Goal: Task Accomplishment & Management: Complete application form

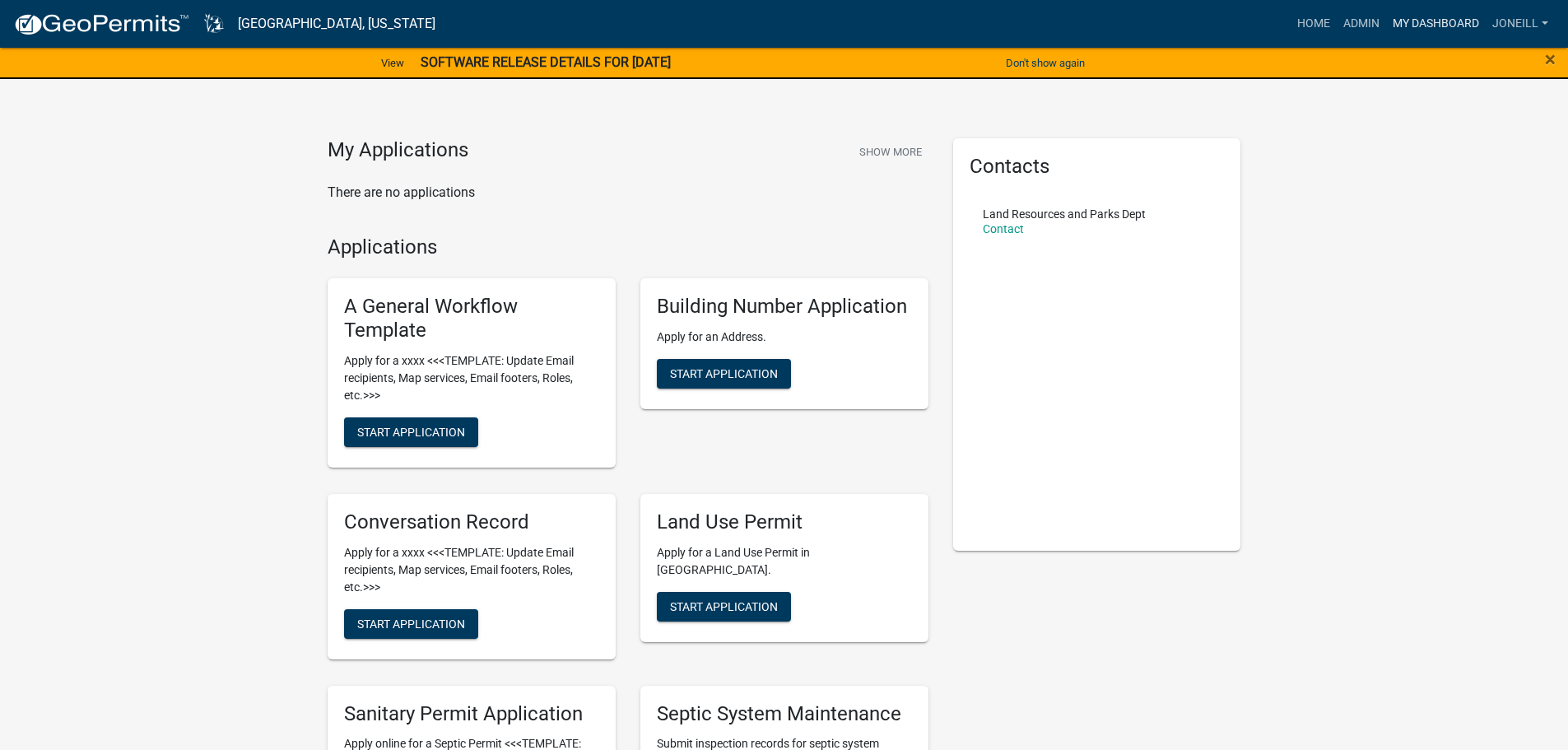
click at [1452, 14] on link "My Dashboard" at bounding box center [1436, 24] width 99 height 31
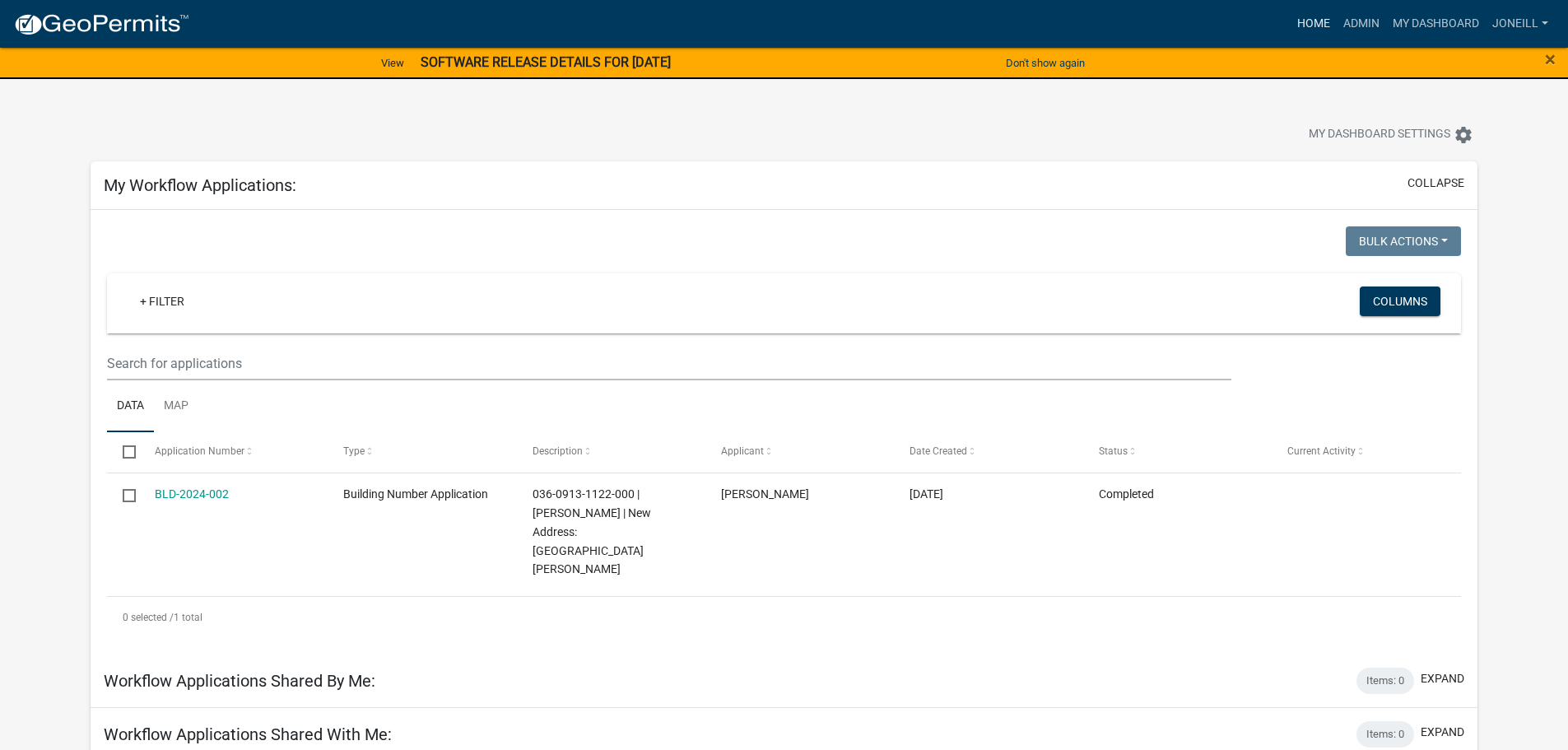
click at [1300, 24] on link "Home" at bounding box center [1313, 24] width 46 height 31
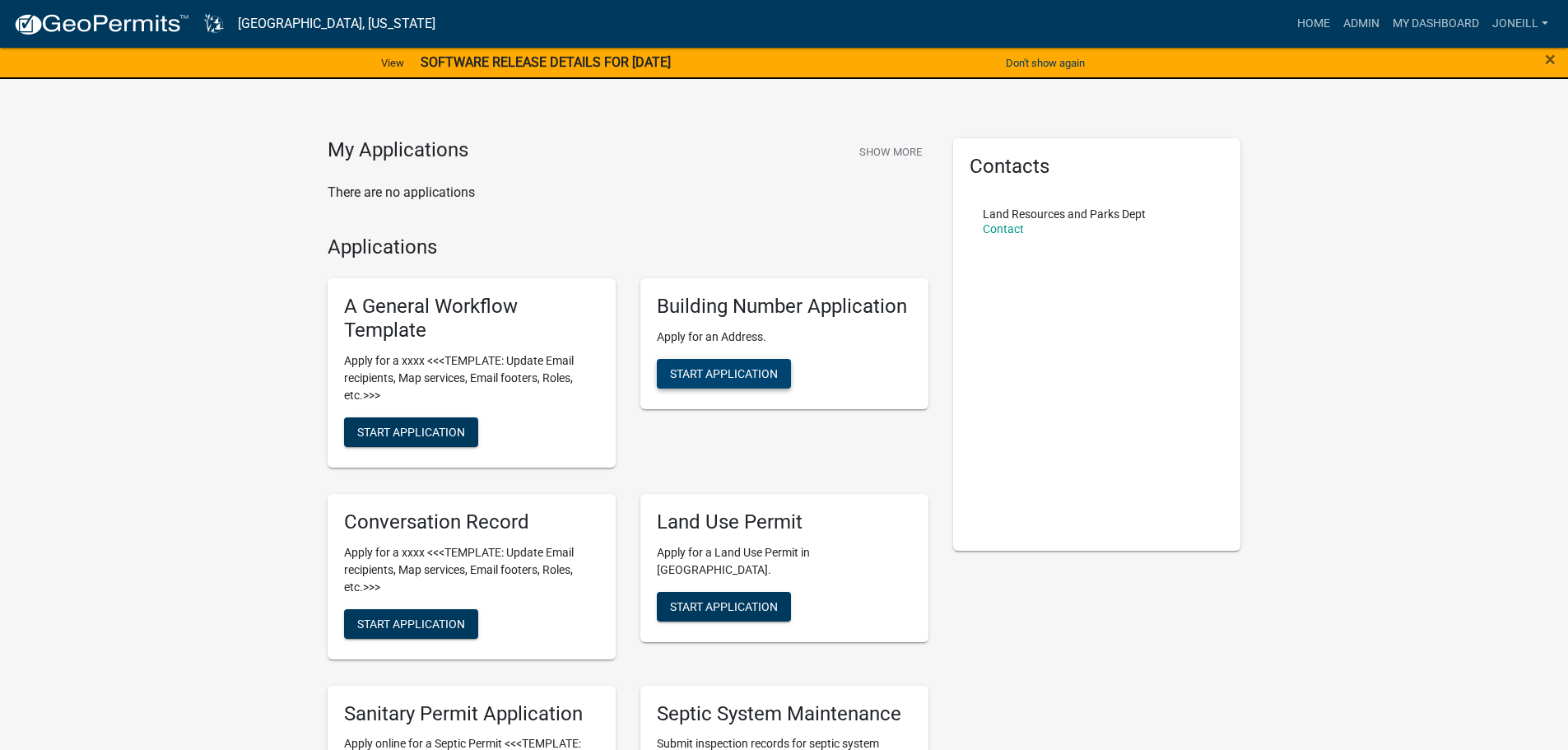
click at [715, 383] on button "Start Application" at bounding box center [724, 374] width 134 height 30
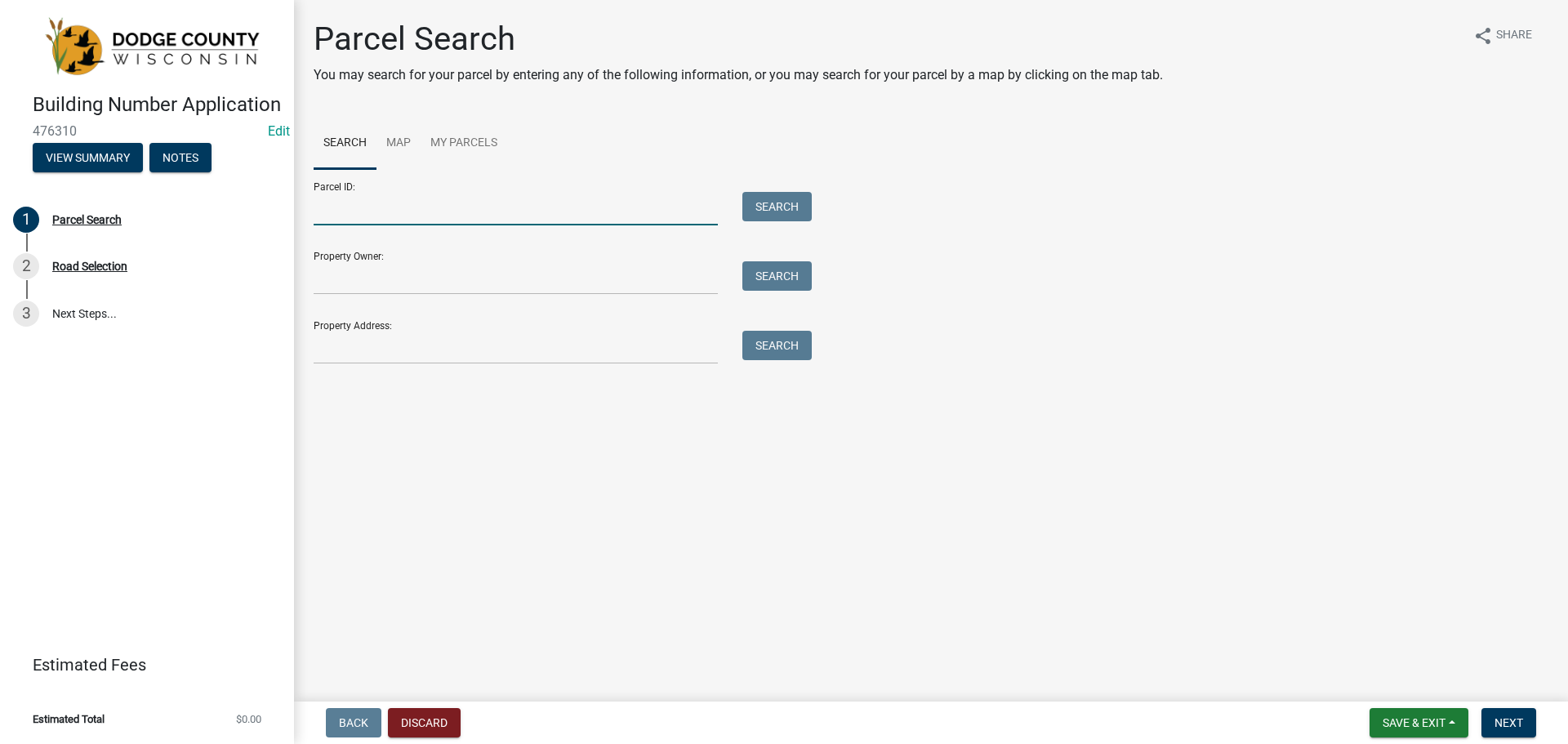
click at [368, 205] on input "Parcel ID:" at bounding box center [516, 208] width 404 height 33
type input "04612131612021"
click at [787, 215] on button "Search" at bounding box center [778, 207] width 70 height 30
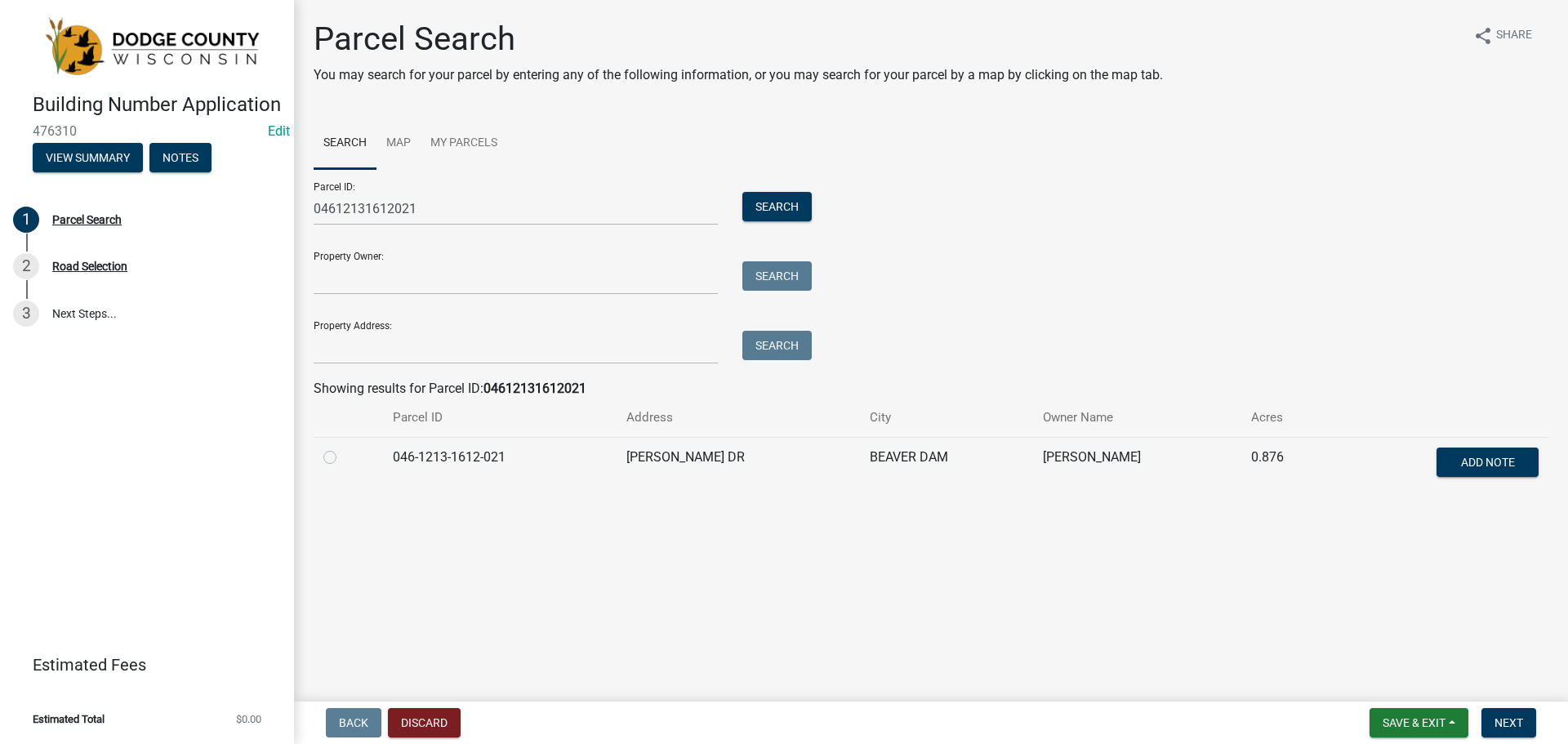
click at [343, 447] on label at bounding box center [343, 447] width 0 height 0
click at [343, 457] on input "radio" at bounding box center [348, 452] width 10 height 10
radio input "true"
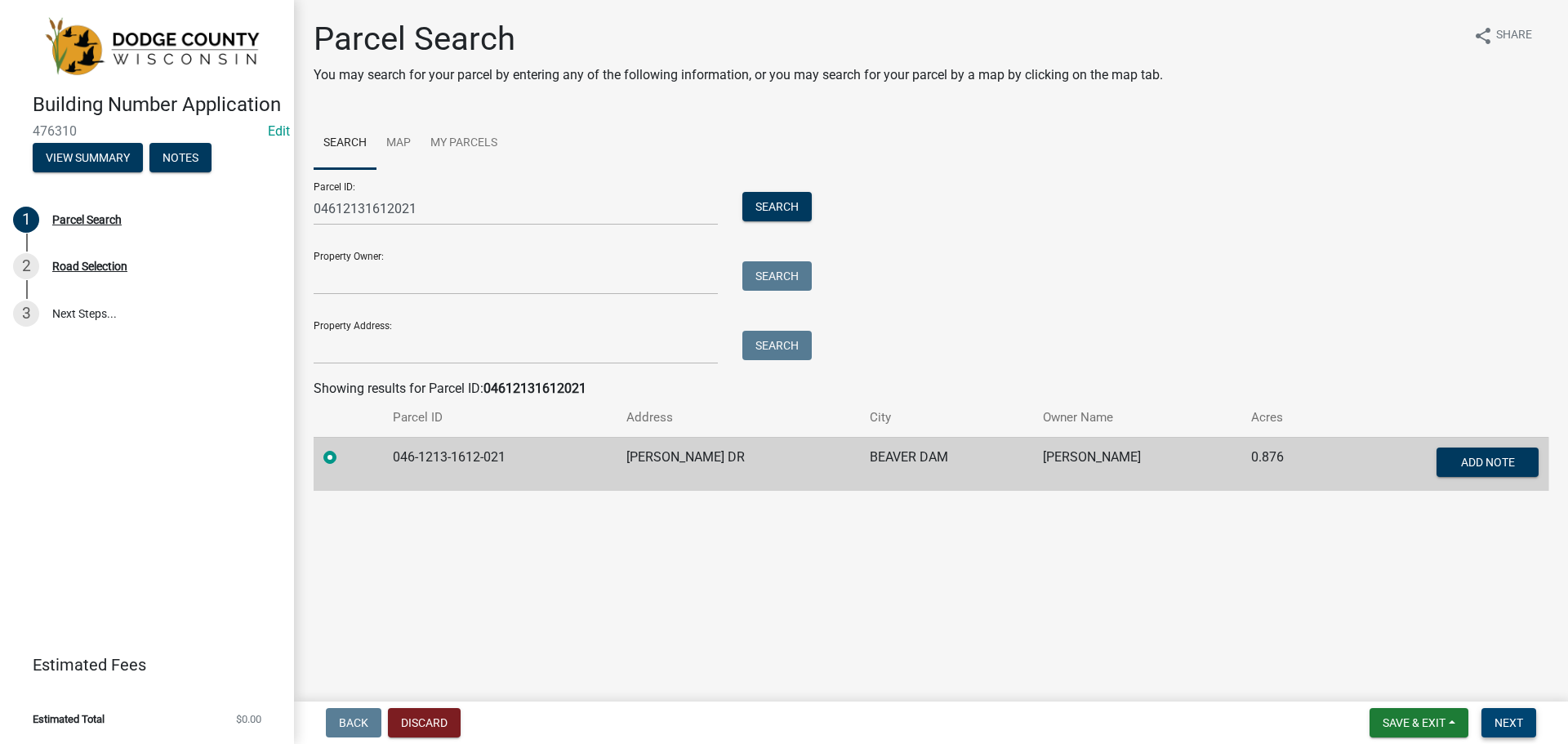
click at [1510, 716] on span "Next" at bounding box center [1509, 722] width 29 height 13
click at [1517, 728] on span "Next" at bounding box center [1509, 722] width 29 height 13
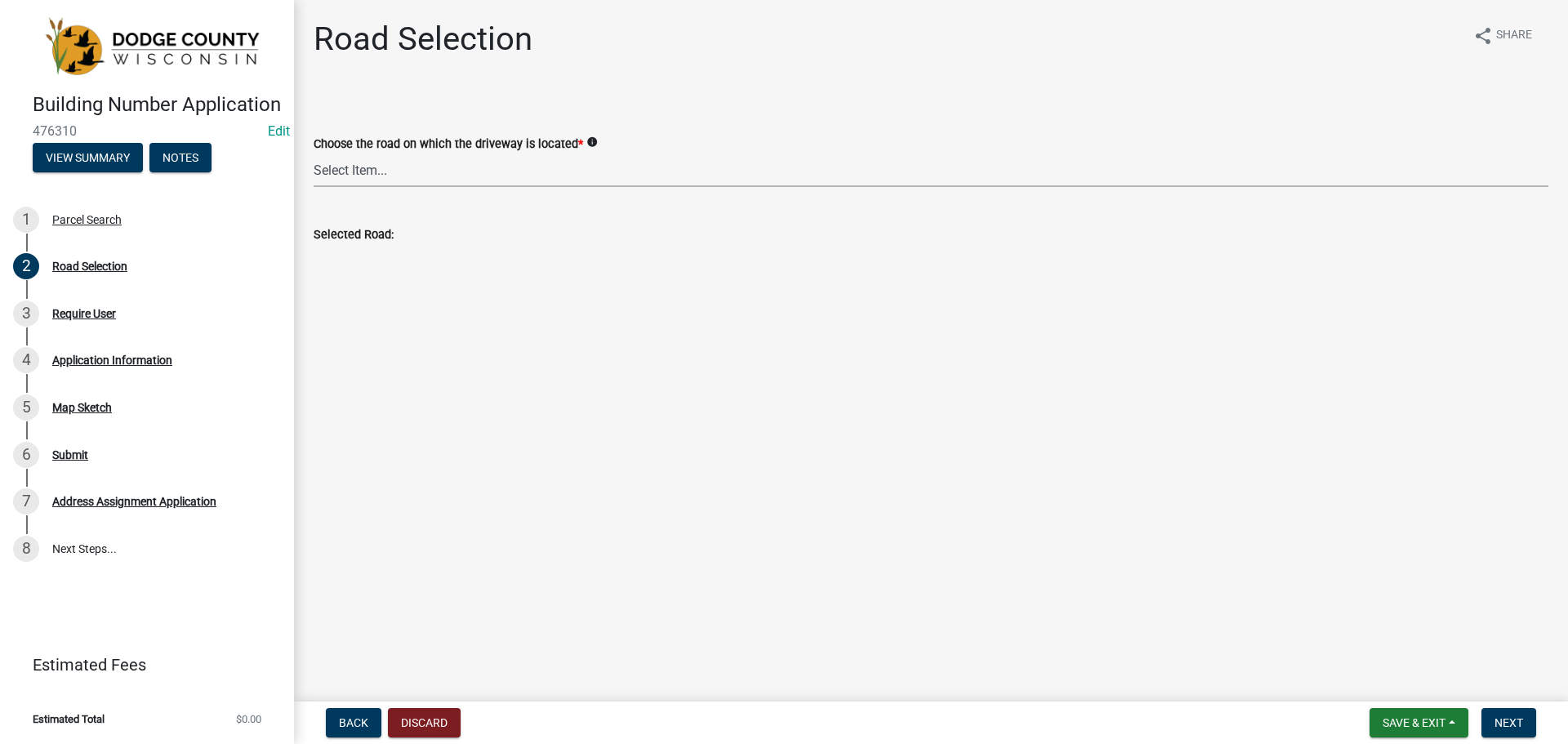
click at [447, 178] on select "Select Item... 100-YARD [PERSON_NAME][GEOGRAPHIC_DATA][PERSON_NAME][US_STATE][P…" at bounding box center [932, 170] width 1235 height 33
click at [314, 154] on select "Select Item... 100-YARD [PERSON_NAME][GEOGRAPHIC_DATA][PERSON_NAME][US_STATE][P…" at bounding box center [932, 170] width 1235 height 33
select select "f27073d3-0856-4373-8805-58294ceb85b5"
click at [1514, 729] on span "Next" at bounding box center [1509, 722] width 29 height 13
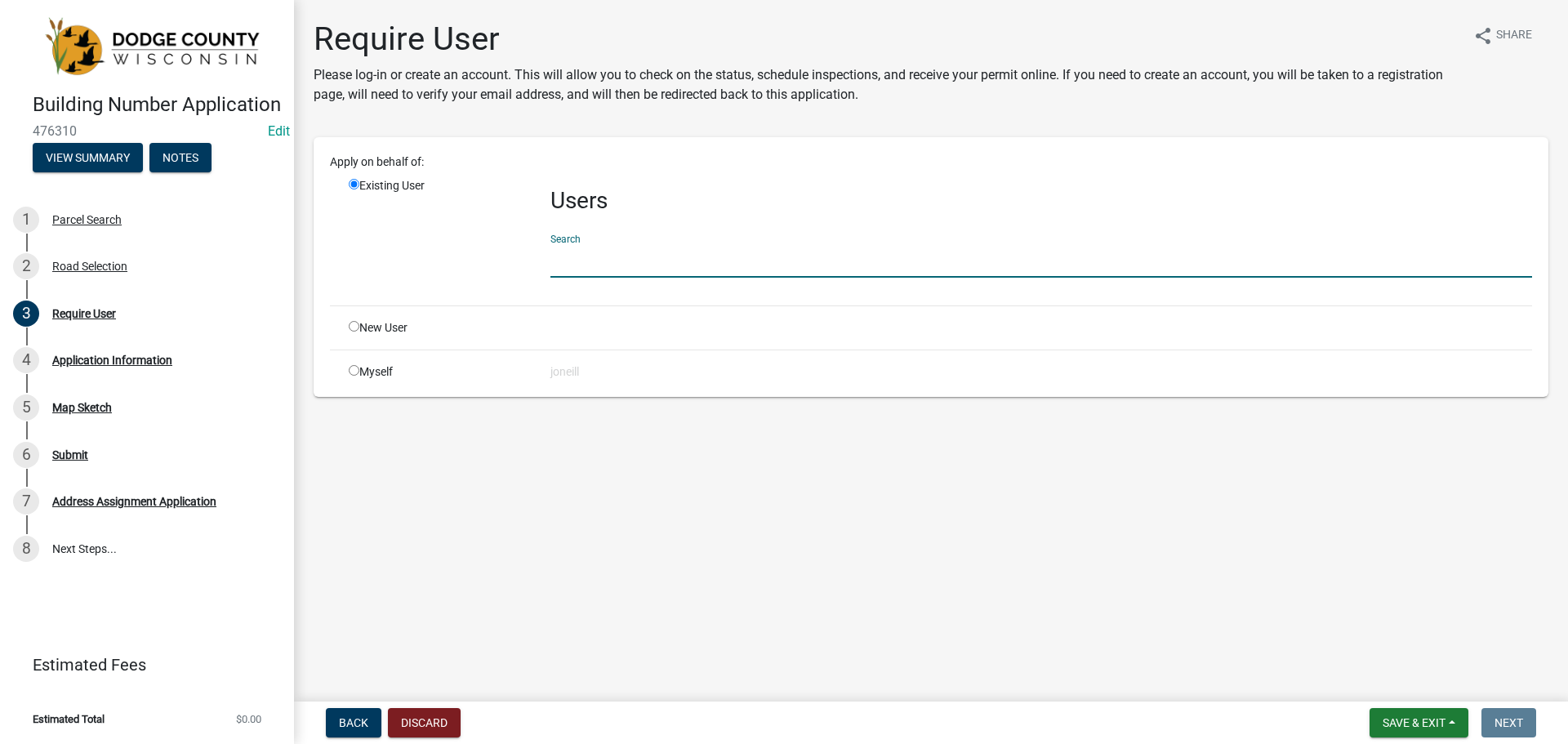
click at [595, 253] on input "text" at bounding box center [1041, 260] width 982 height 33
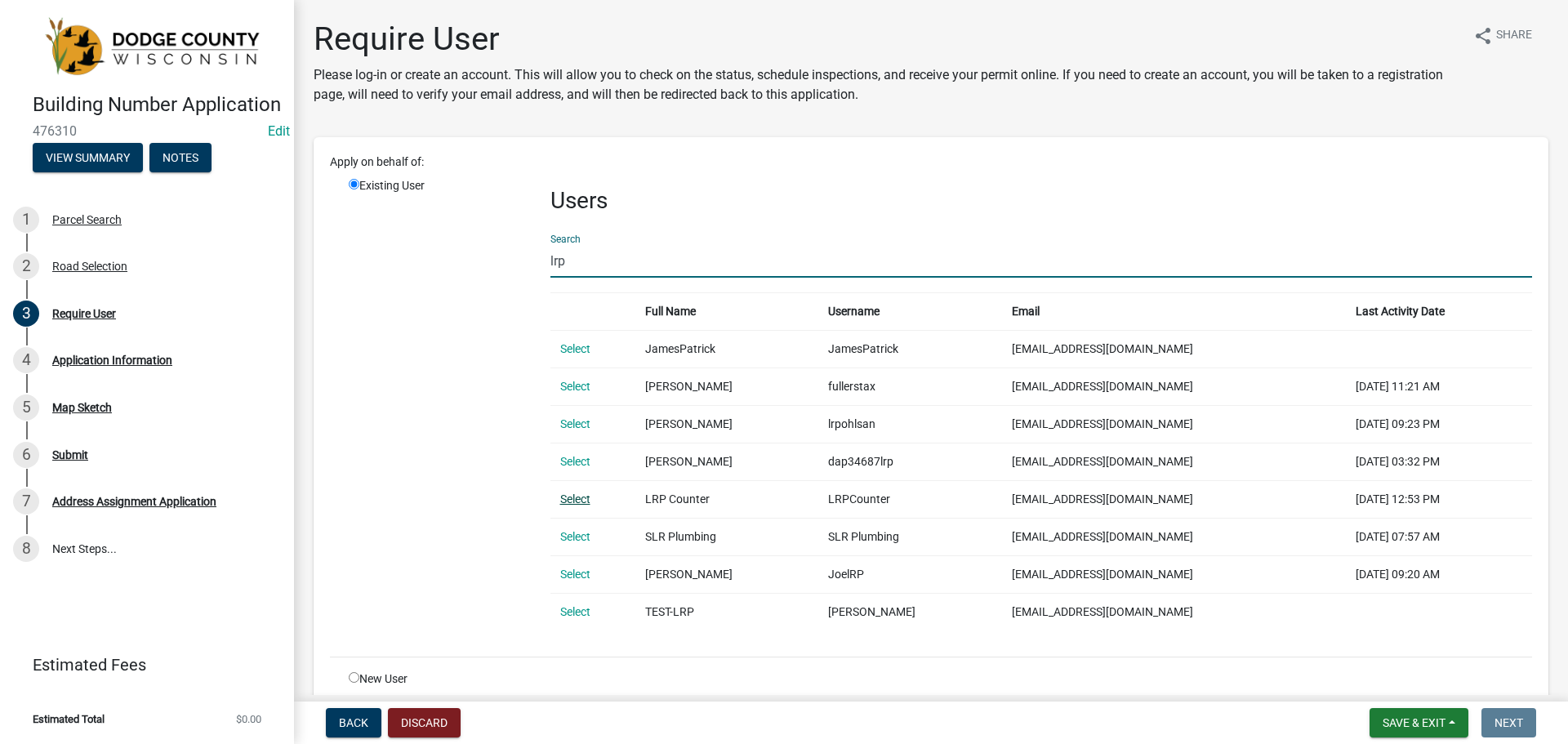
type input "lrp"
click at [580, 498] on link "Select" at bounding box center [576, 498] width 31 height 13
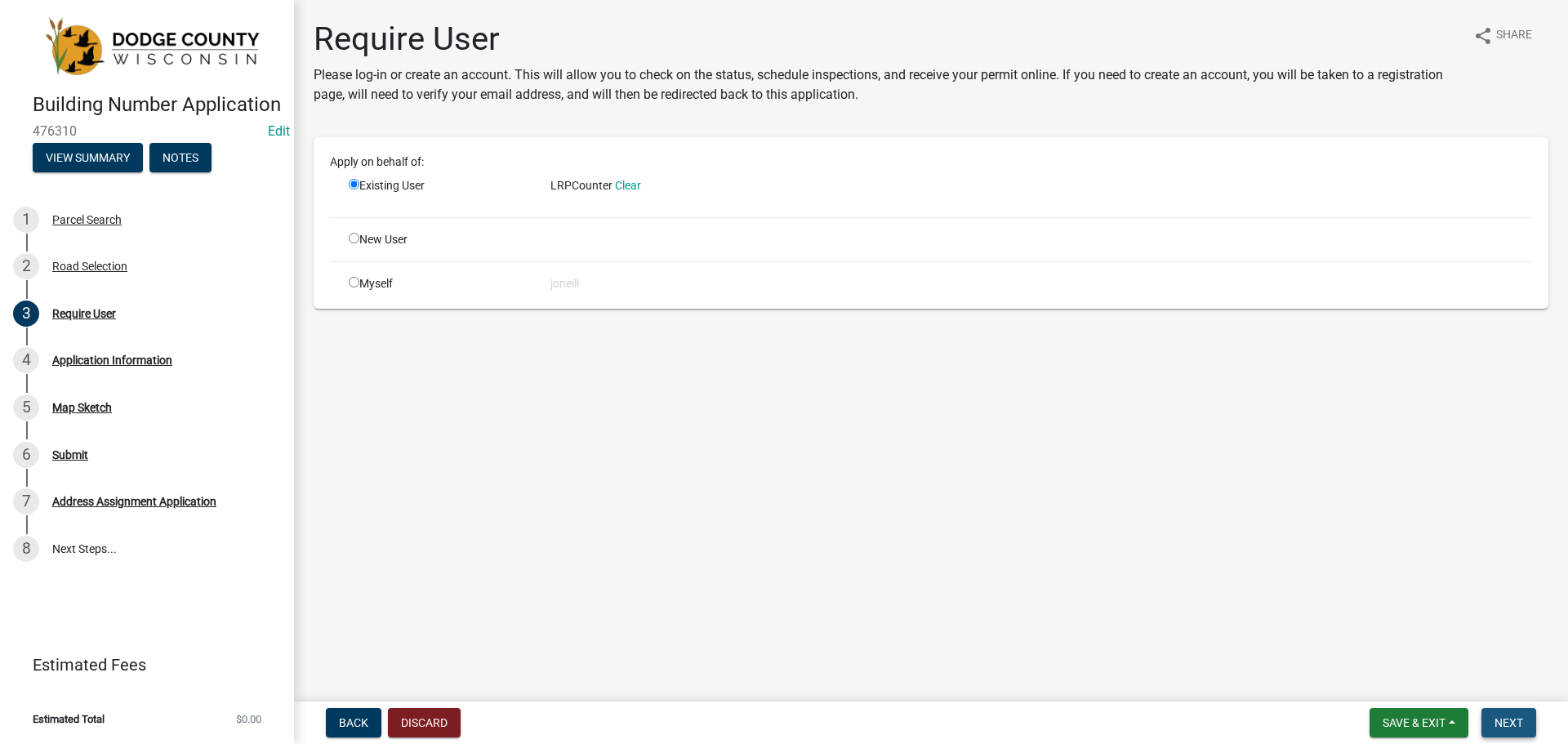
click at [1531, 718] on button "Next" at bounding box center [1509, 722] width 54 height 30
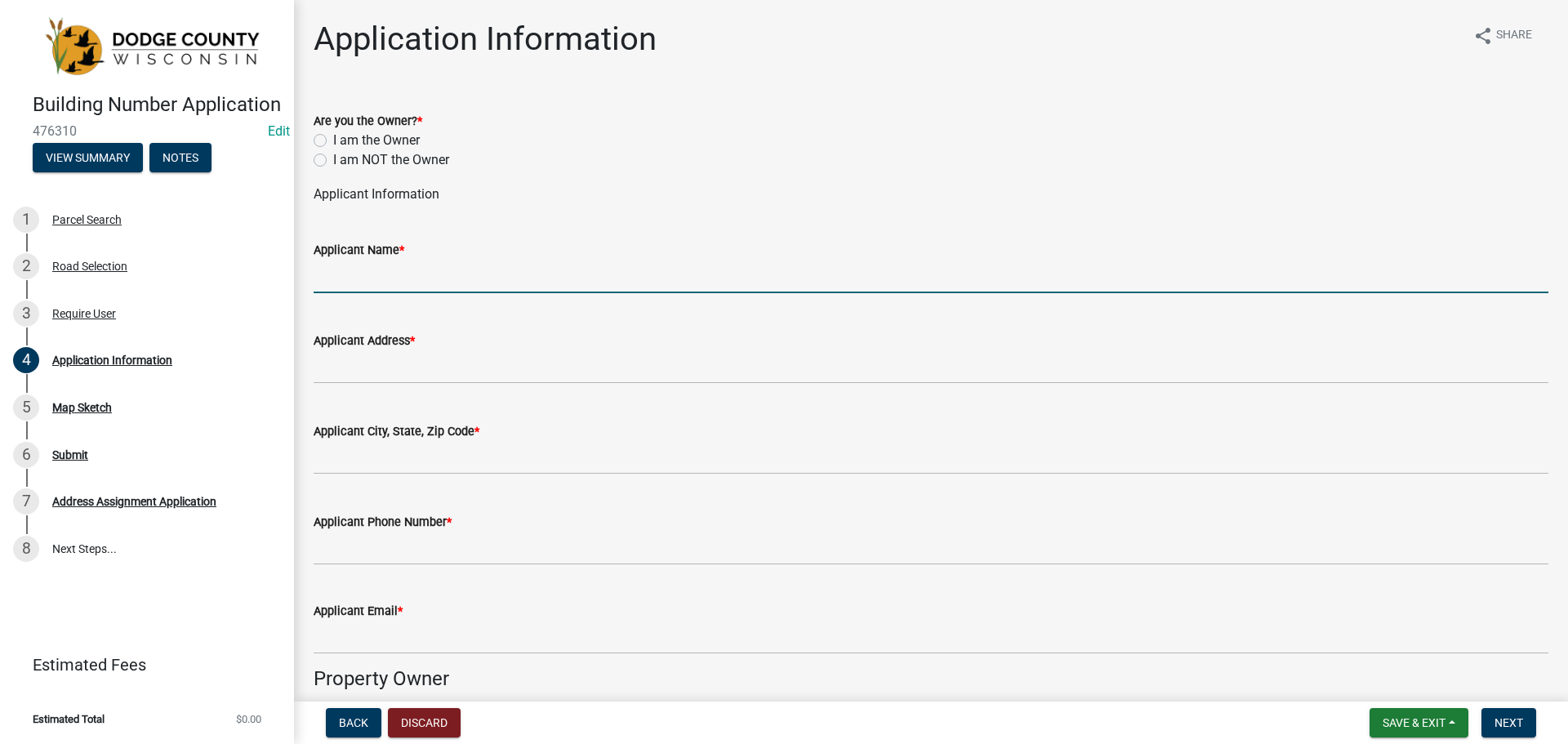
click at [351, 285] on input "Applicant Name *" at bounding box center [932, 275] width 1235 height 33
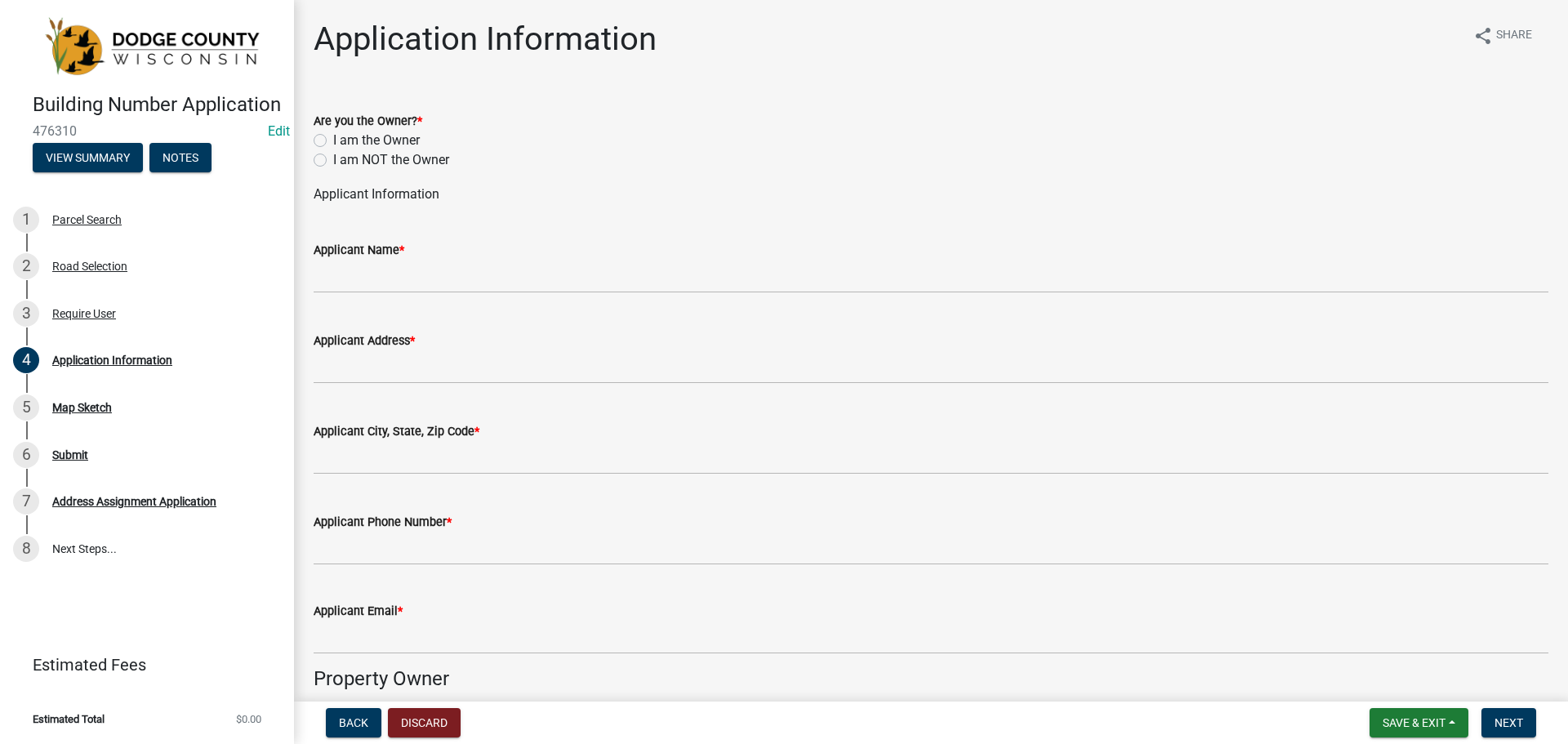
click at [334, 135] on label "I am the Owner" at bounding box center [377, 140] width 87 height 20
click at [334, 135] on input "I am the Owner" at bounding box center [339, 136] width 10 height 10
radio input "true"
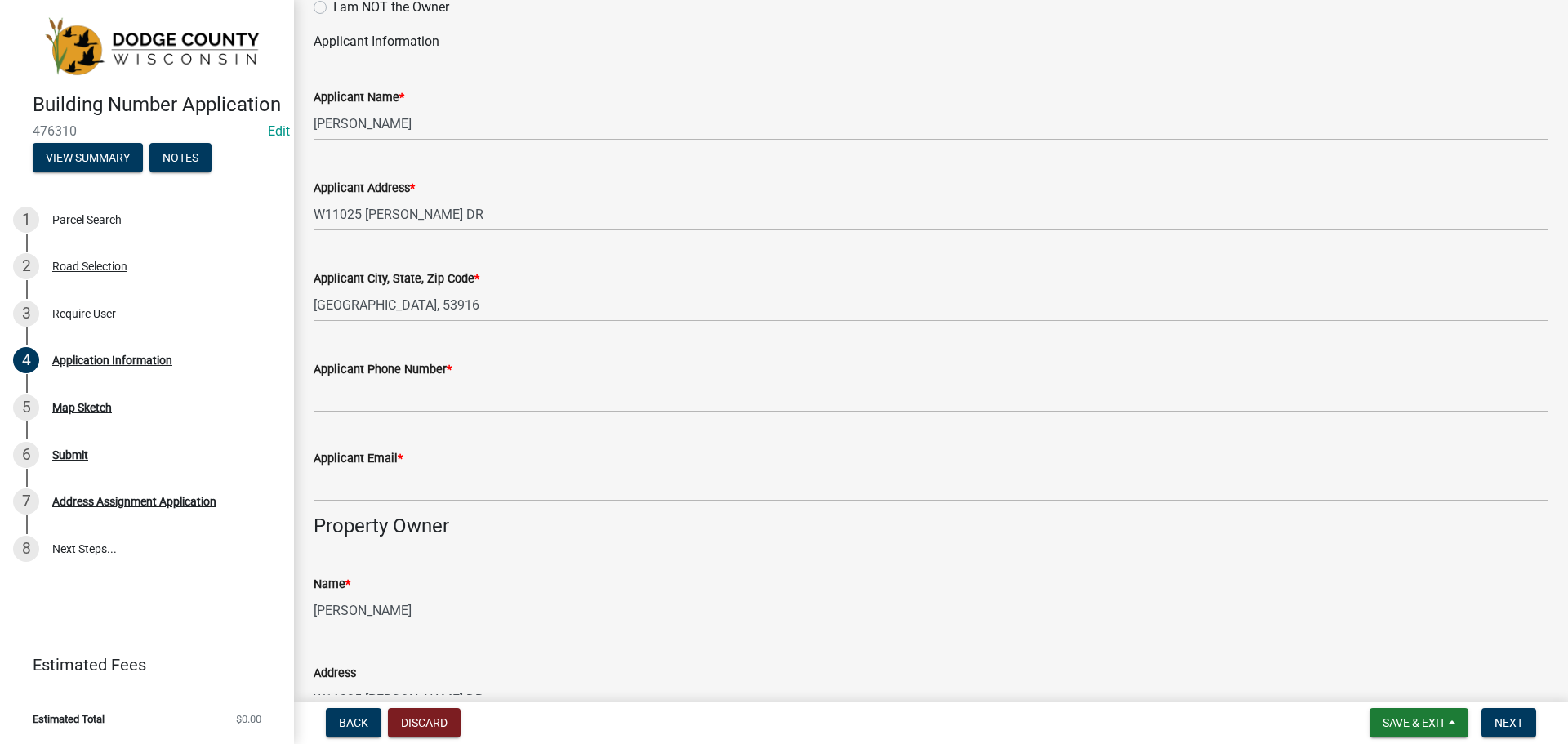
scroll to position [163, 0]
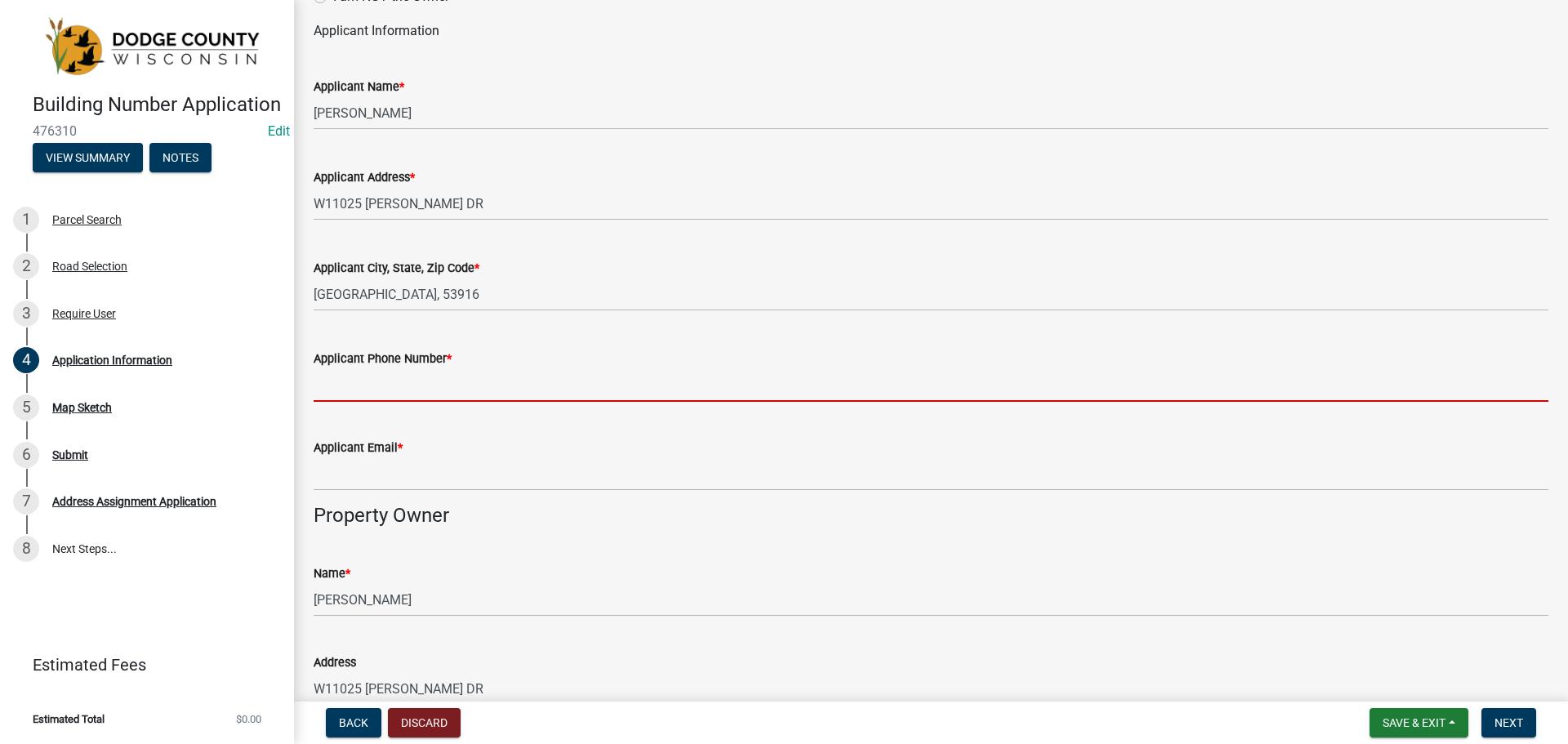
click at [402, 395] on input "Applicant Phone Number *" at bounding box center [932, 384] width 1235 height 33
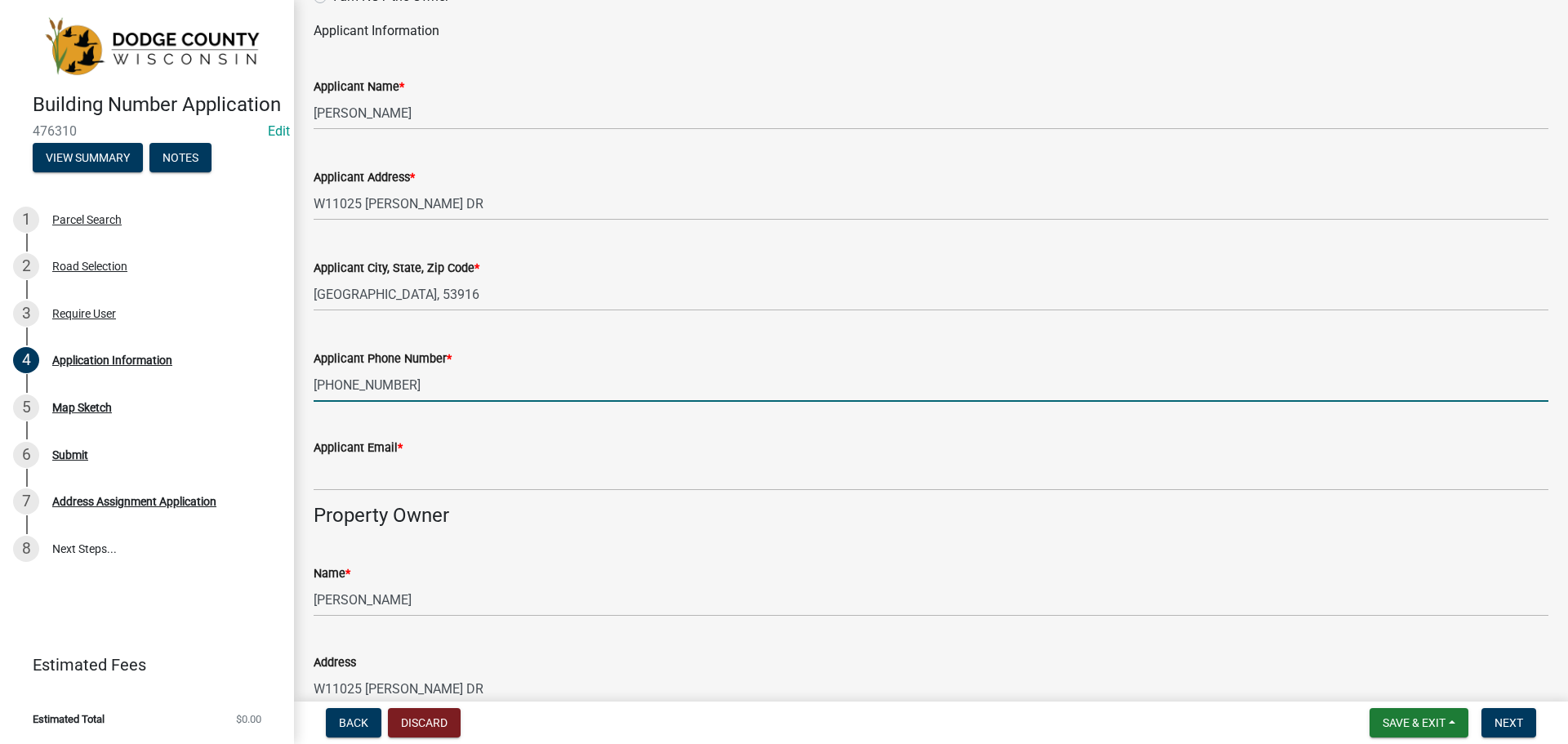
type input "[PHONE_NUMBER]"
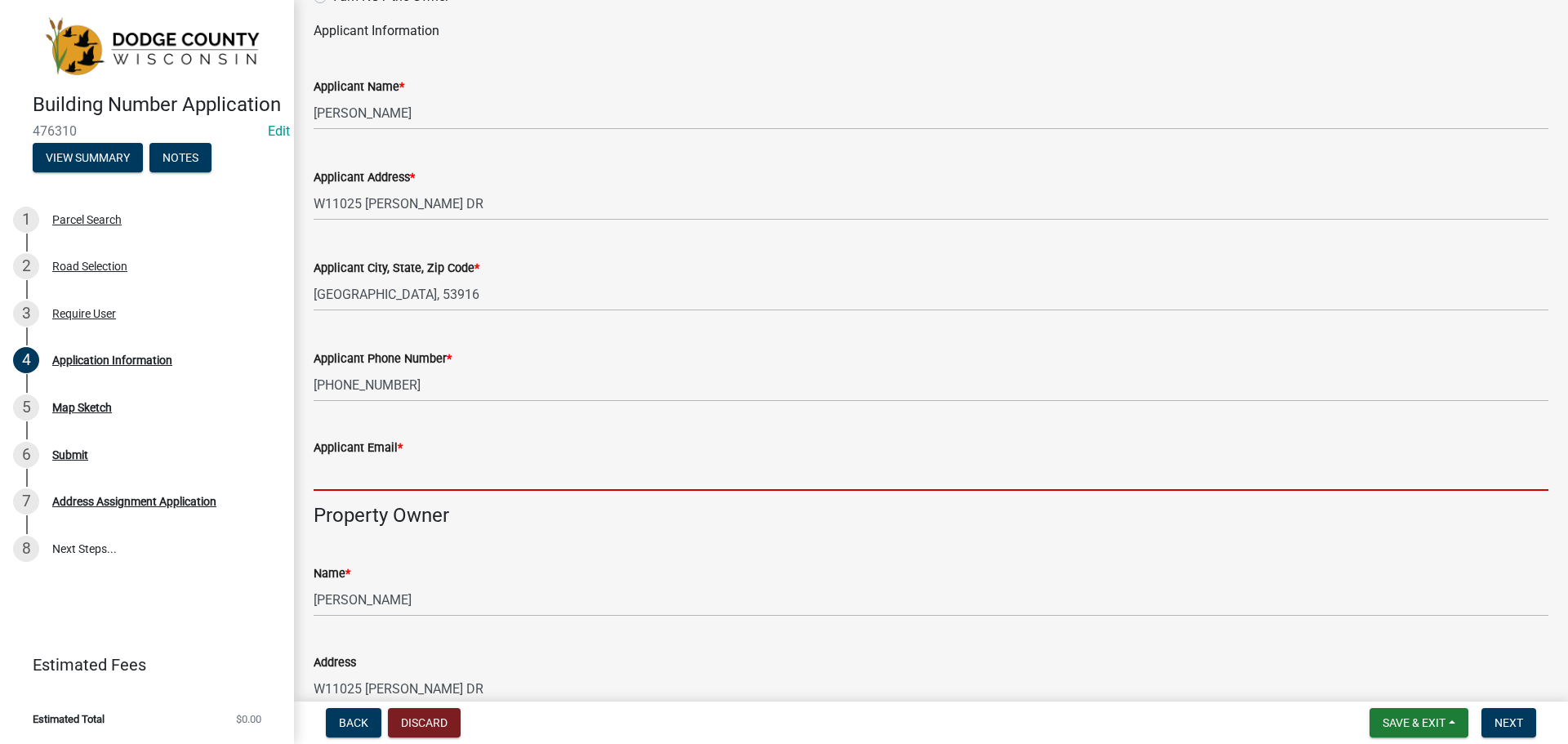
click at [387, 475] on input "Applicant Email *" at bounding box center [932, 474] width 1235 height 33
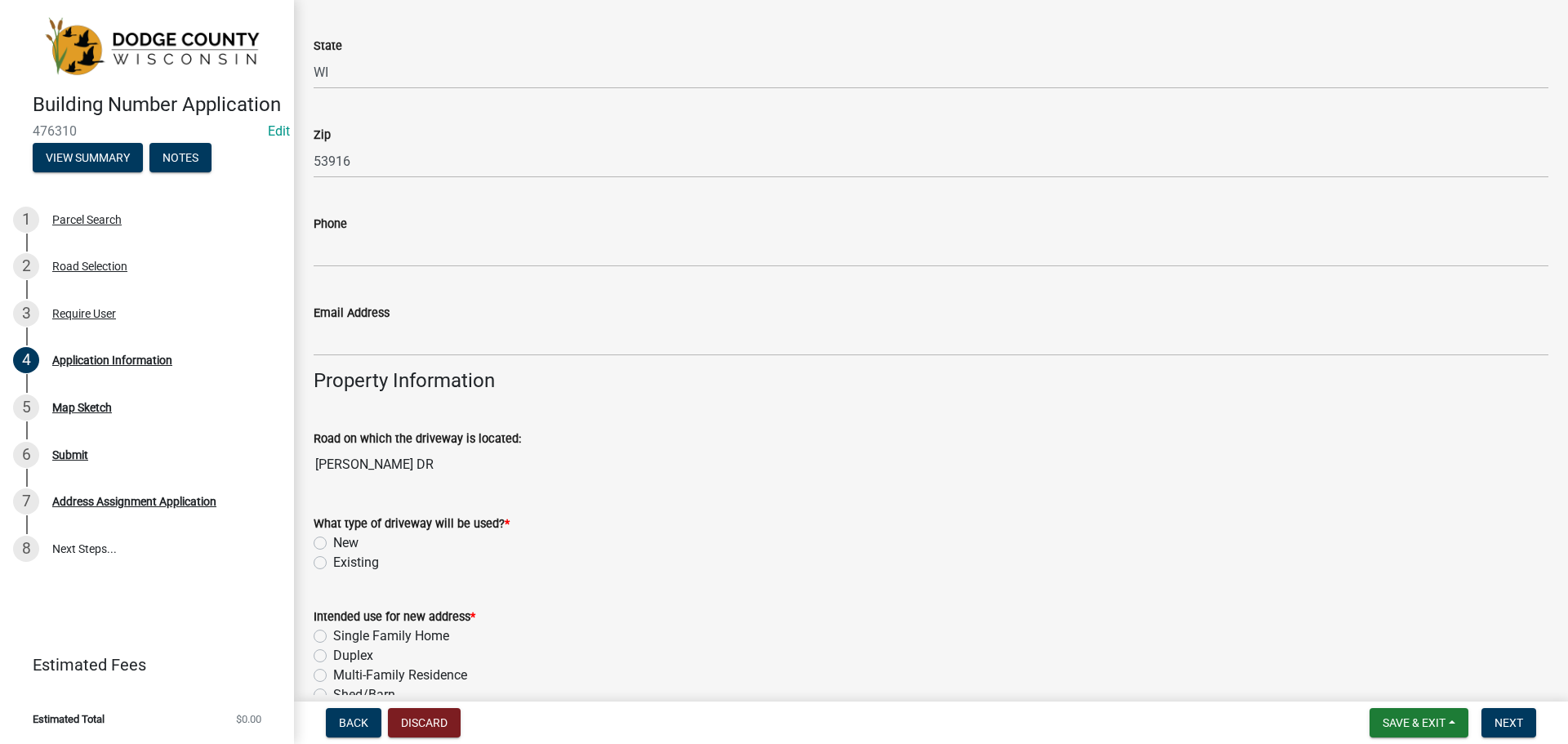
scroll to position [980, 0]
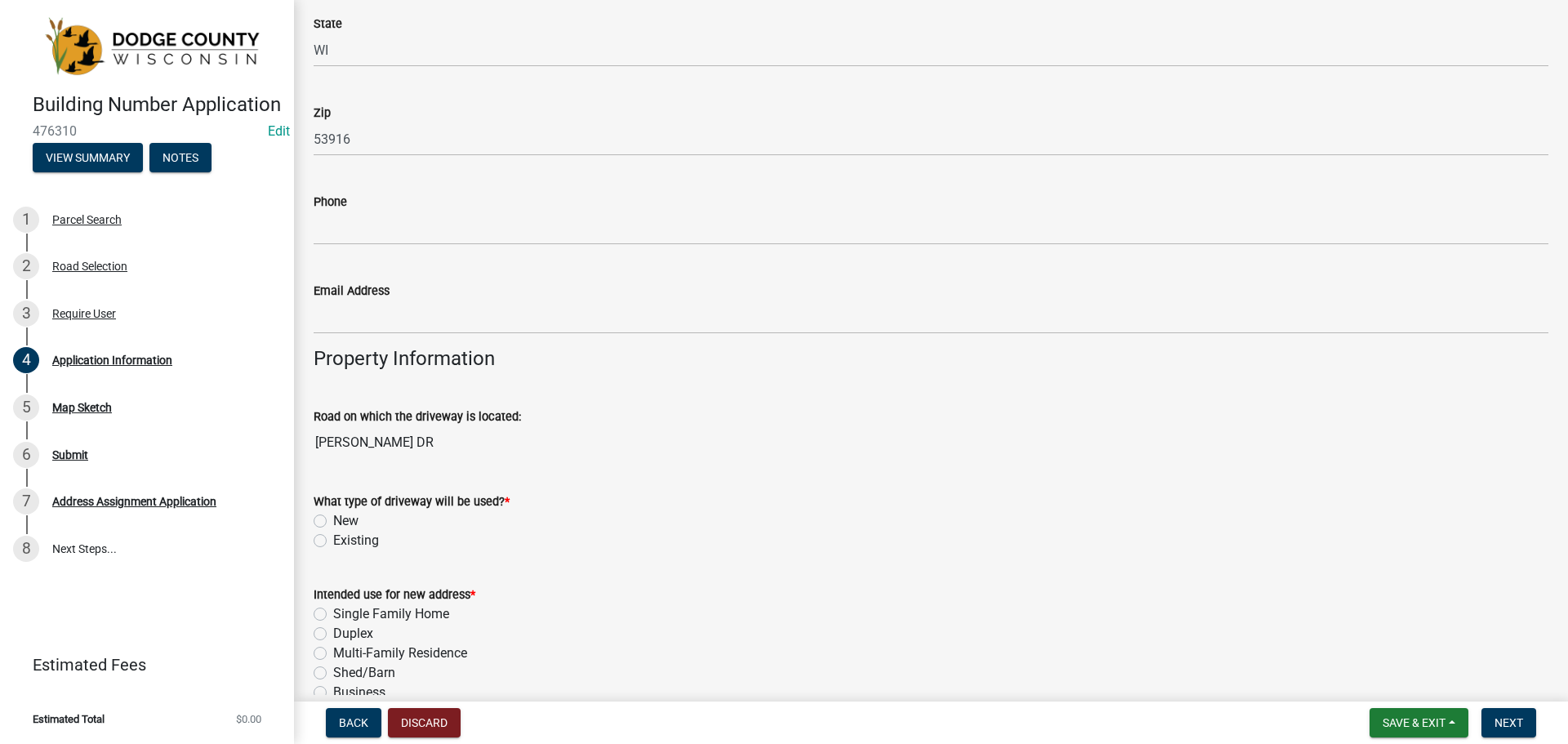
type input "[EMAIL_ADDRESS][DOMAIN_NAME]"
click at [334, 538] on label "Existing" at bounding box center [356, 540] width 46 height 20
click at [334, 538] on input "Existing" at bounding box center [339, 536] width 10 height 10
radio input "true"
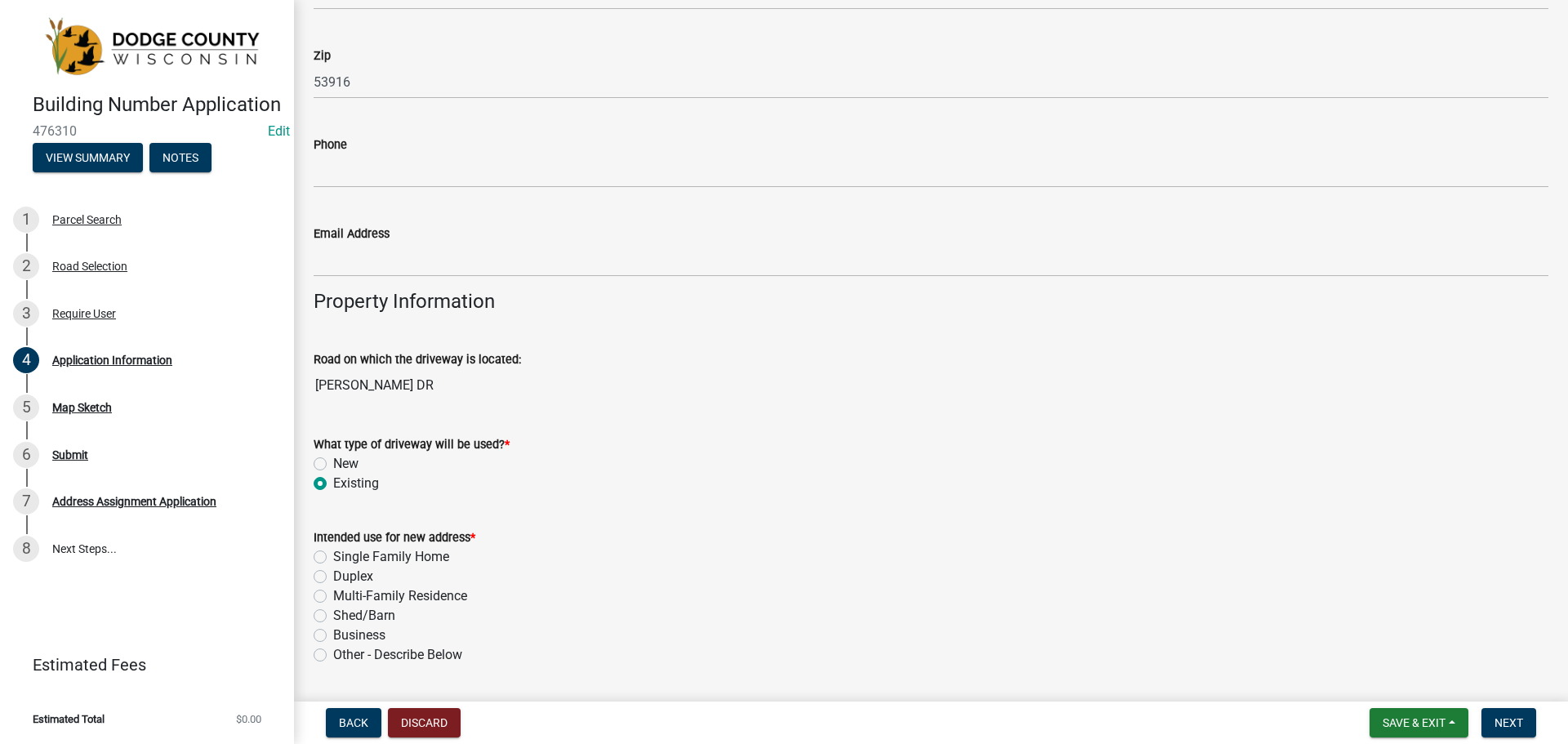
scroll to position [1061, 0]
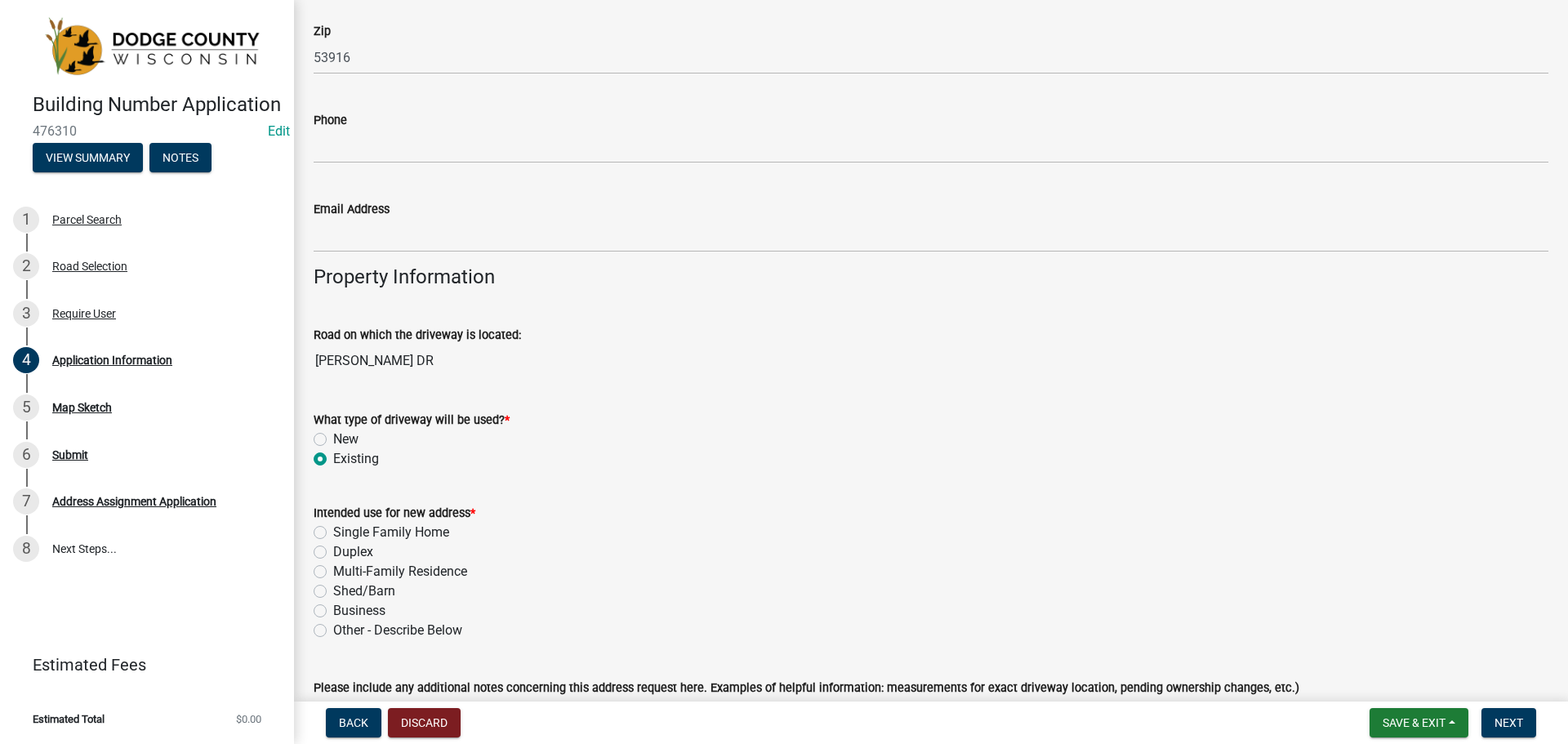
click at [334, 593] on label "Shed/Barn" at bounding box center [364, 591] width 62 height 20
click at [334, 592] on input "Shed/Barn" at bounding box center [339, 587] width 10 height 10
radio input "true"
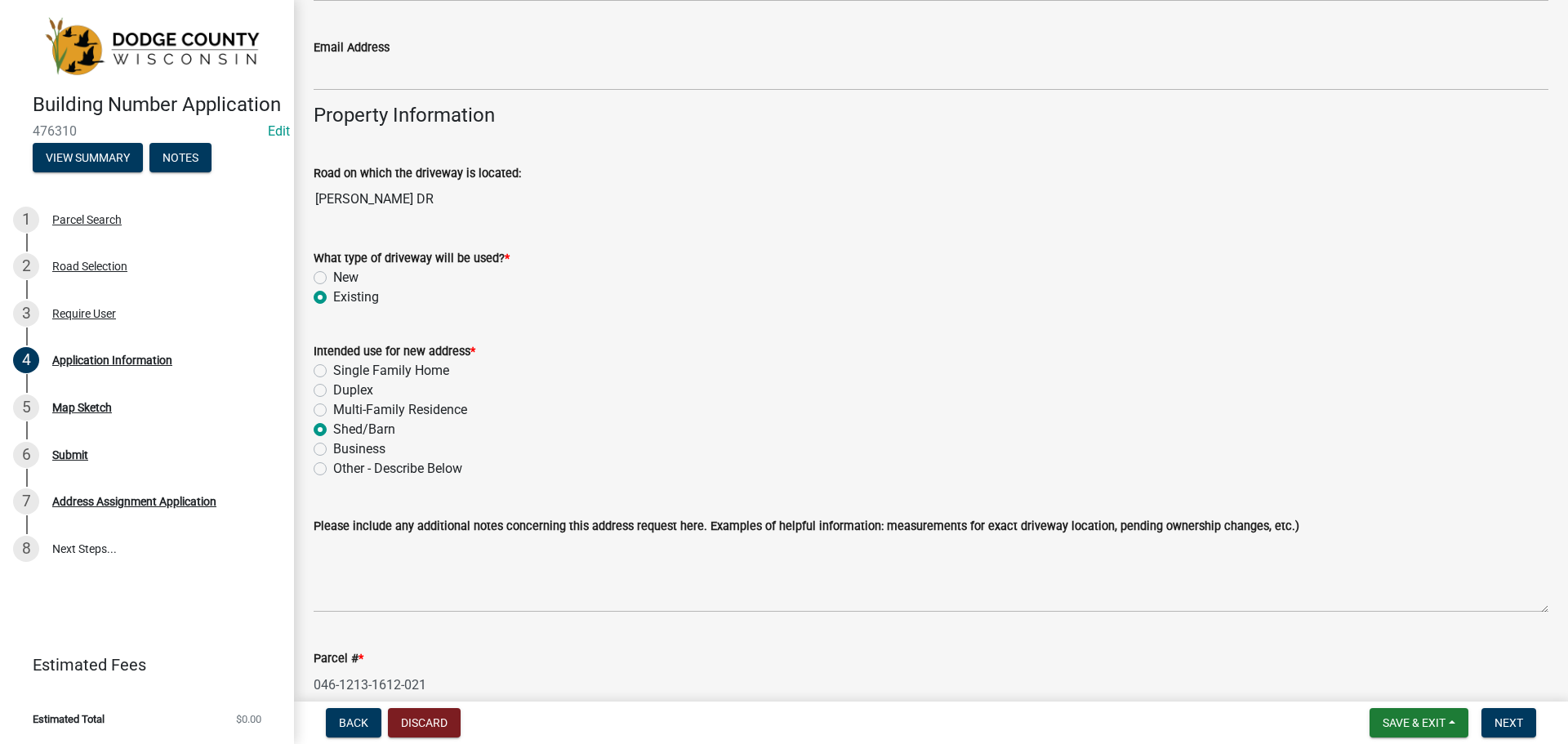
scroll to position [1224, 0]
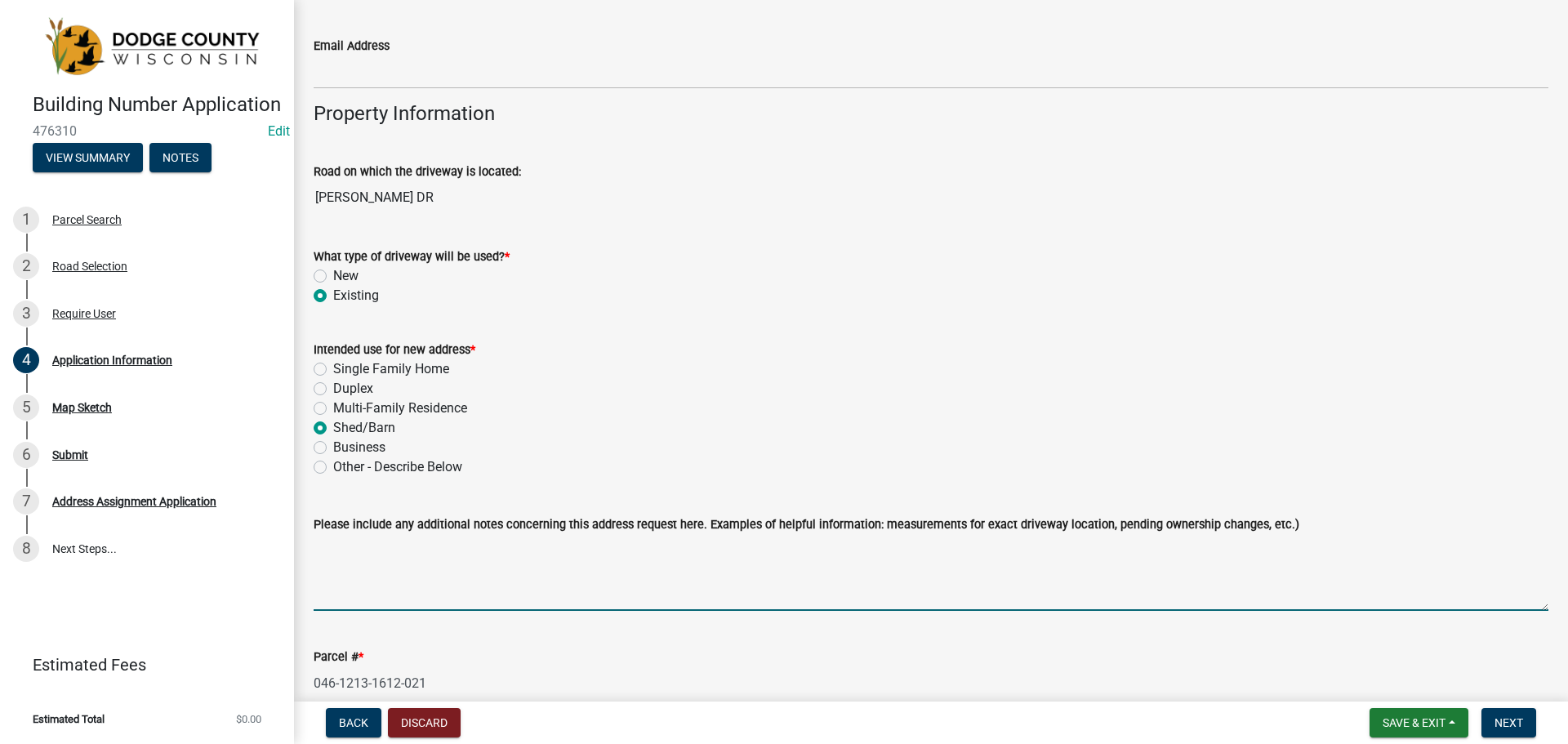
click at [337, 538] on textarea "Please include any additional notes concerning this address request here. Examp…" at bounding box center [932, 572] width 1235 height 77
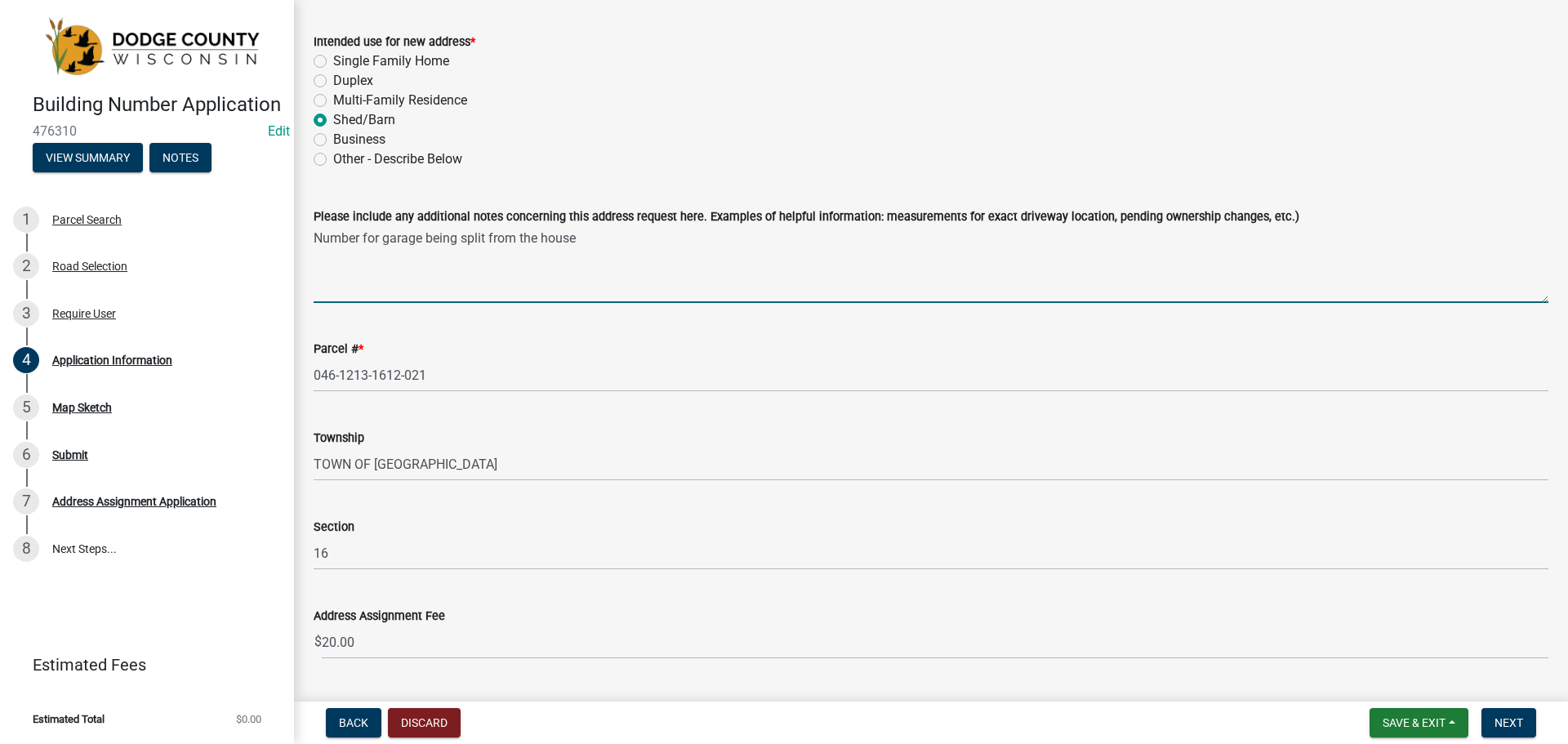
scroll to position [1551, 0]
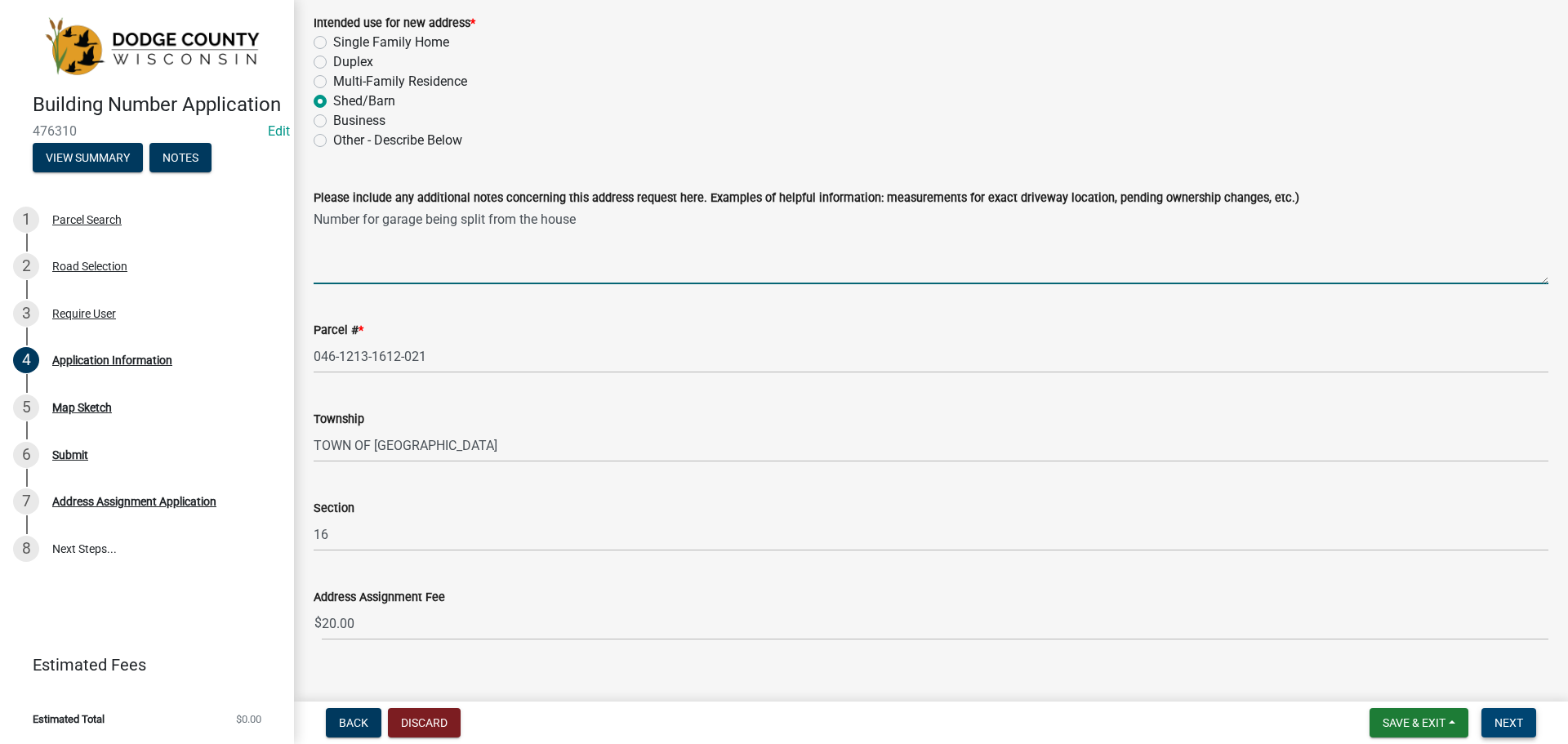
type textarea "Number for garage being split from the house"
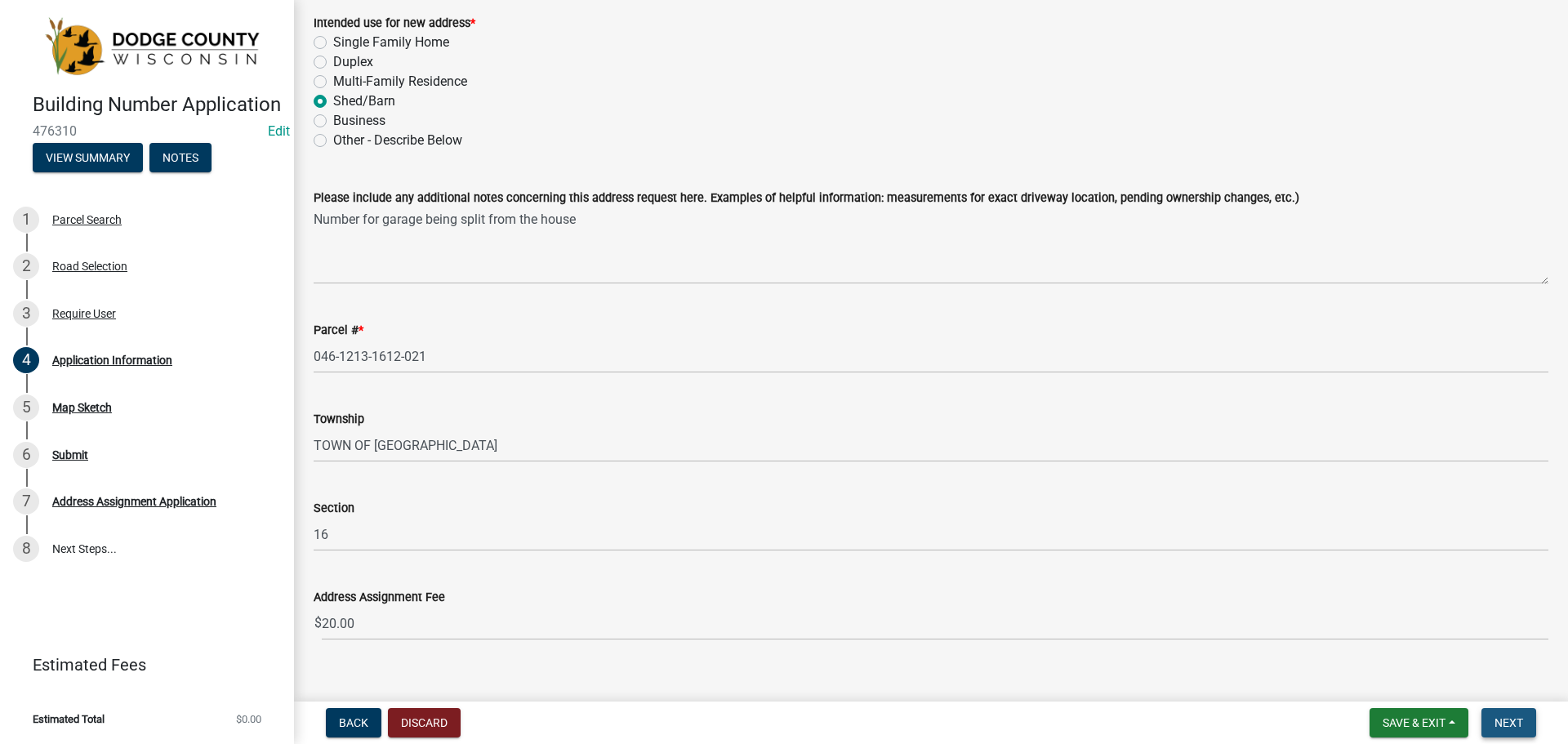
click at [1512, 724] on span "Next" at bounding box center [1509, 722] width 29 height 13
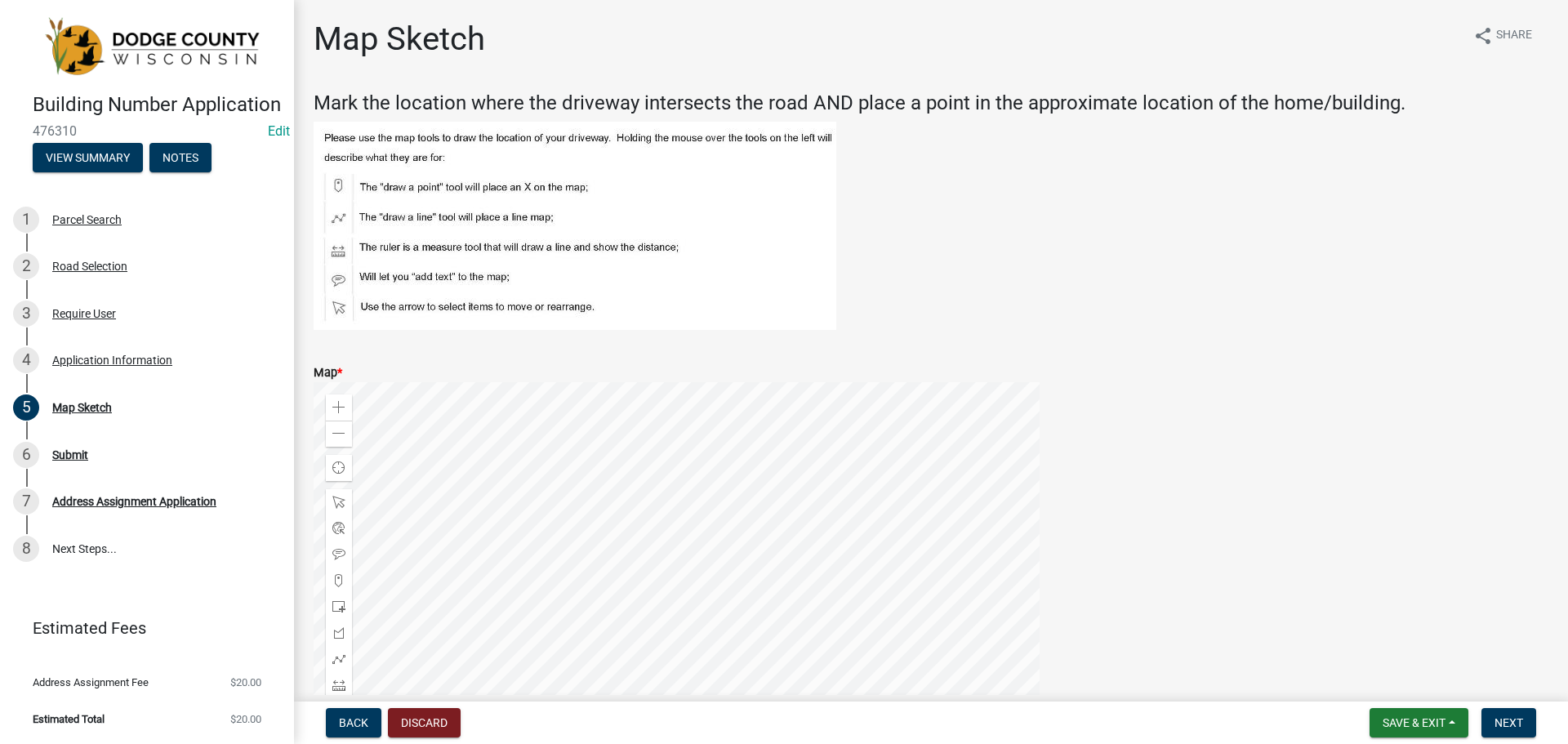
click at [529, 507] on div at bounding box center [677, 586] width 727 height 408
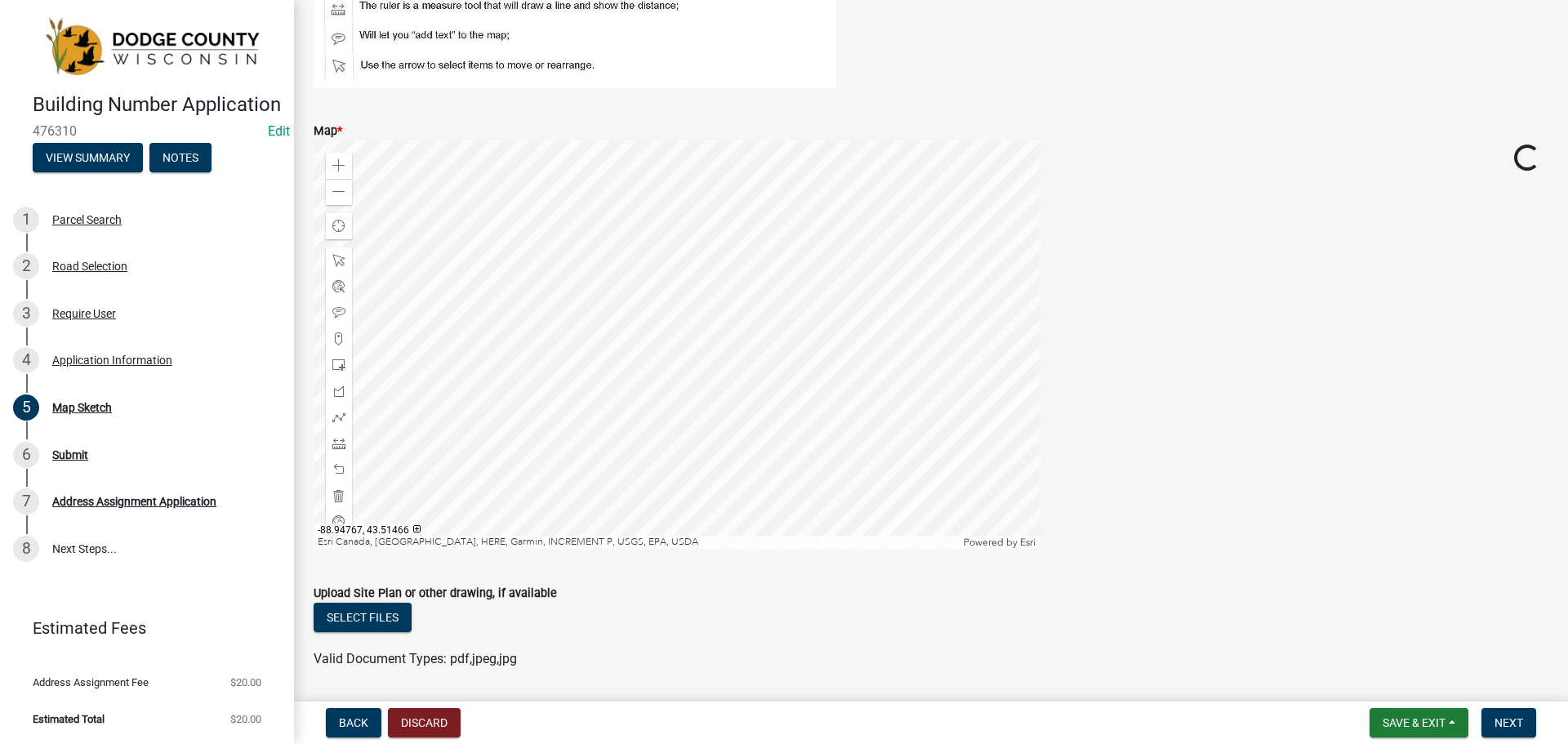
scroll to position [245, 0]
click at [752, 365] on div at bounding box center [677, 341] width 727 height 408
click at [339, 168] on span at bounding box center [339, 162] width 13 height 13
click at [929, 413] on div at bounding box center [677, 341] width 727 height 408
click at [907, 437] on div at bounding box center [677, 341] width 727 height 408
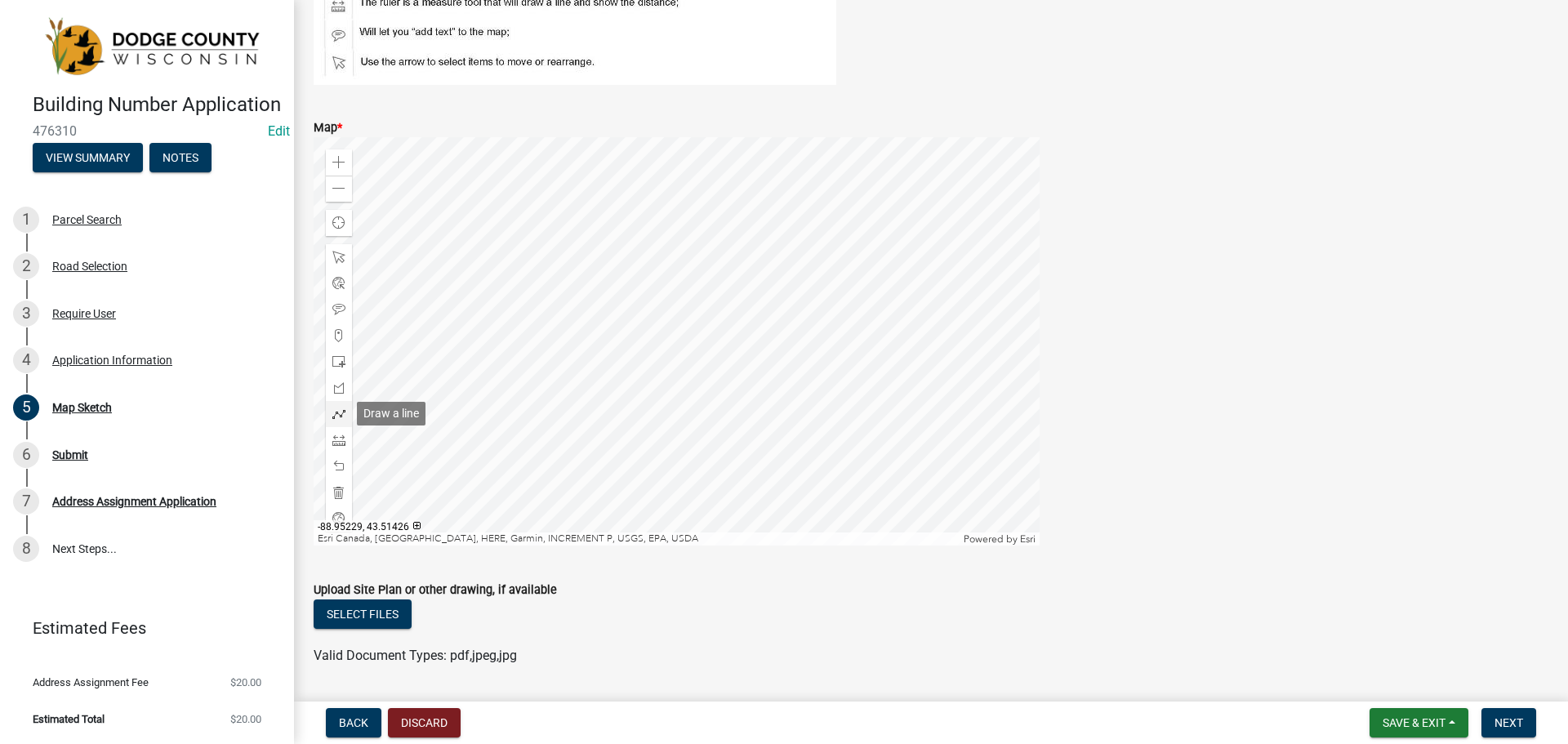
click at [344, 417] on span at bounding box center [339, 413] width 13 height 13
click at [686, 294] on div at bounding box center [677, 341] width 727 height 408
click at [747, 380] on div at bounding box center [677, 341] width 727 height 408
click at [338, 338] on span at bounding box center [339, 335] width 13 height 13
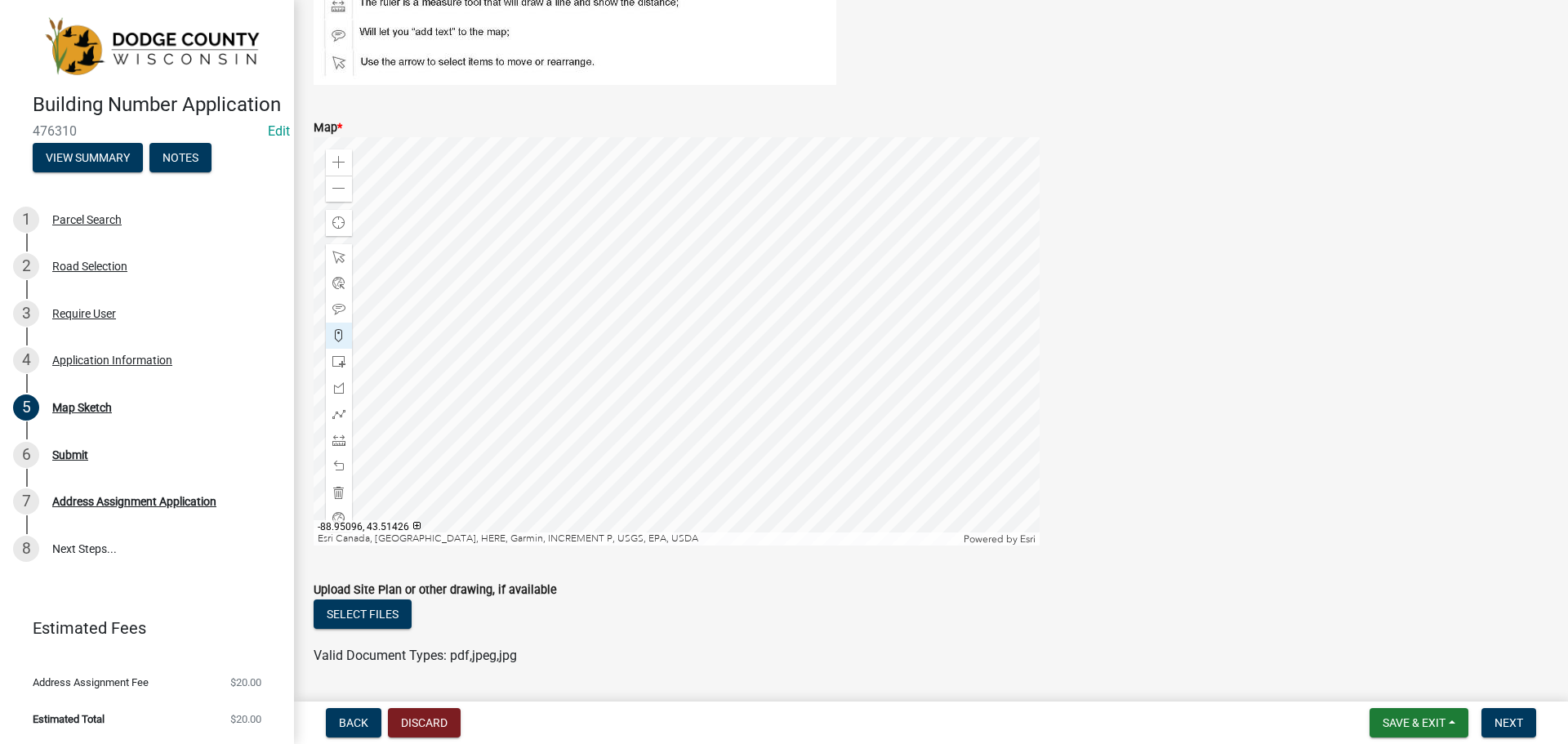
click at [756, 406] on div at bounding box center [677, 341] width 727 height 408
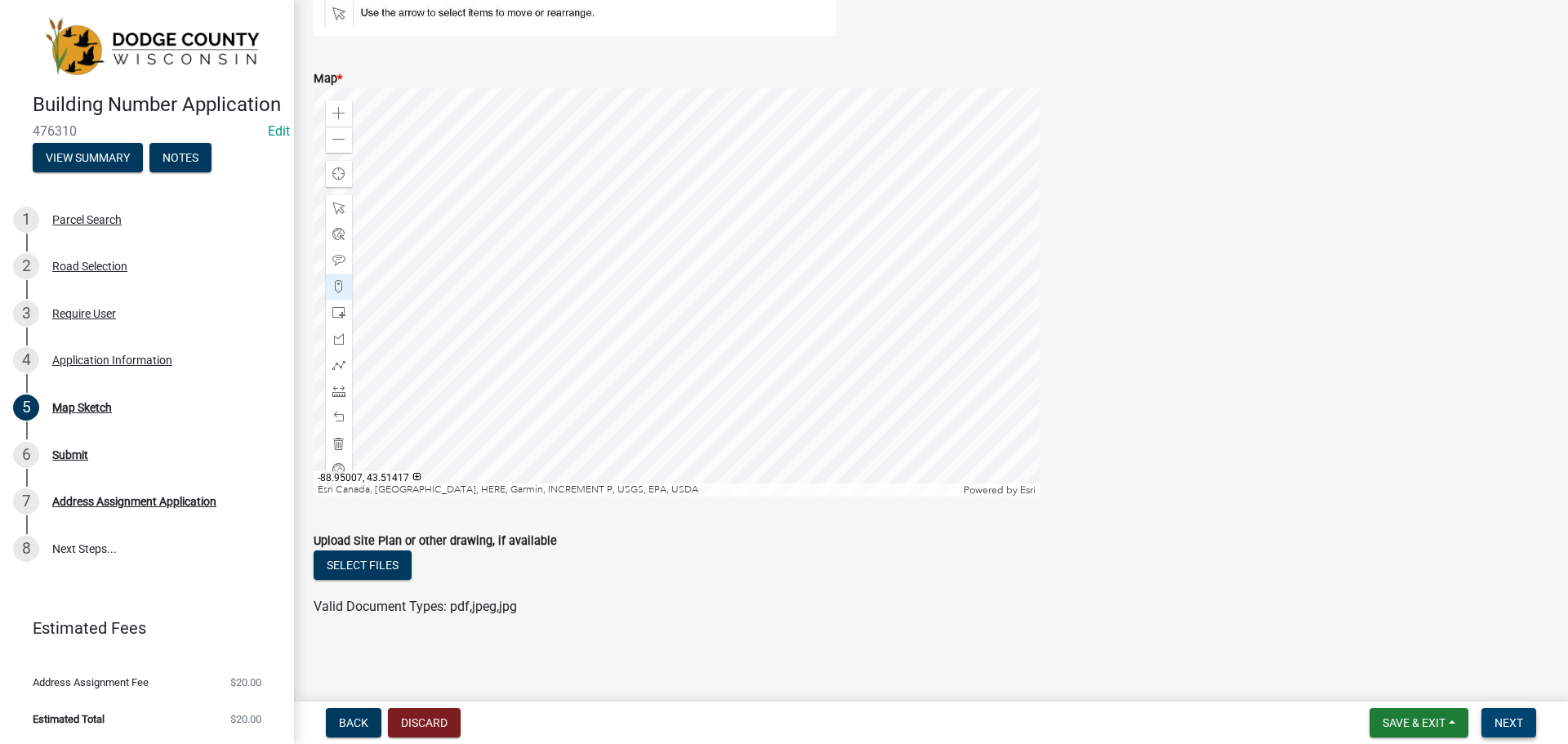
click at [1508, 713] on button "Next" at bounding box center [1509, 722] width 54 height 30
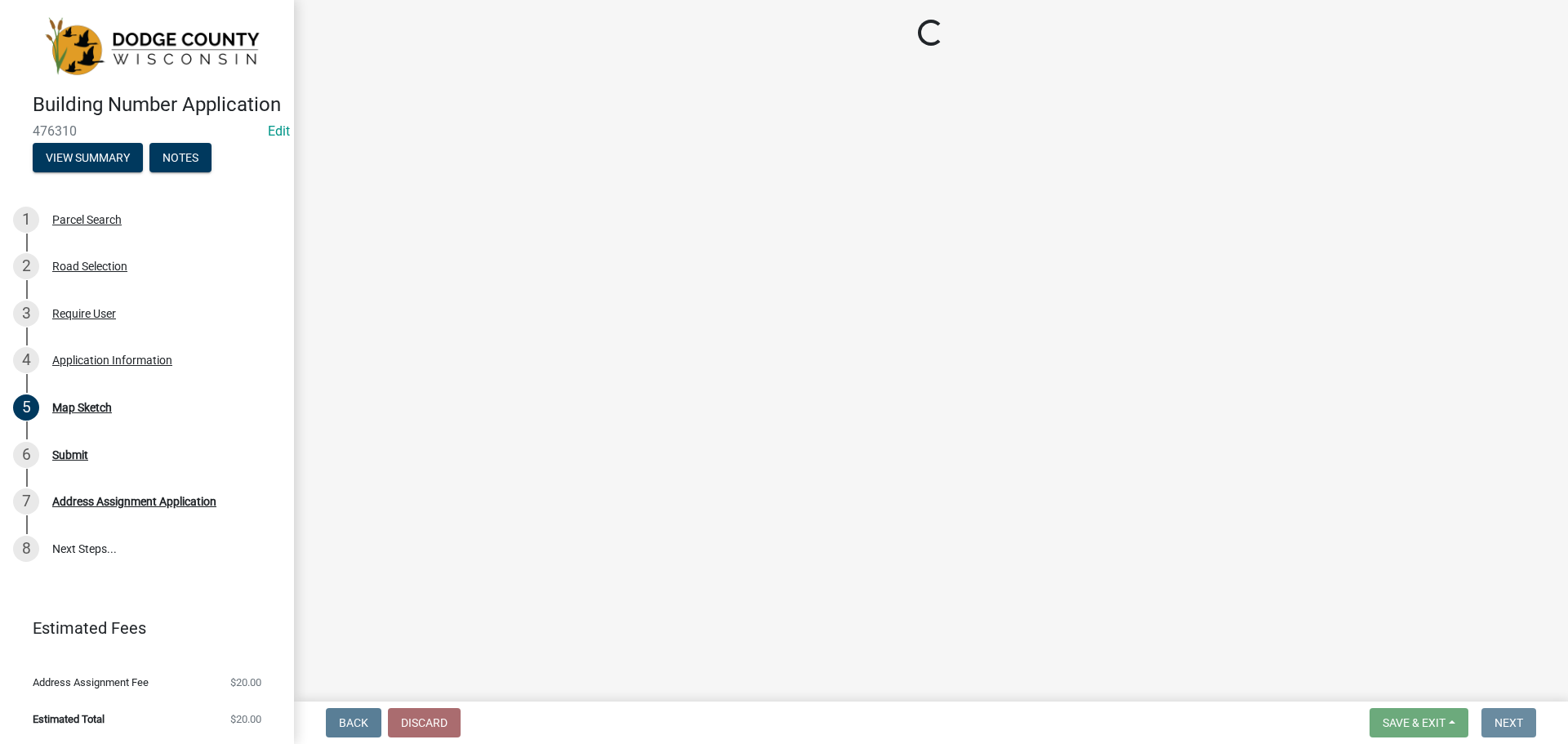
scroll to position [0, 0]
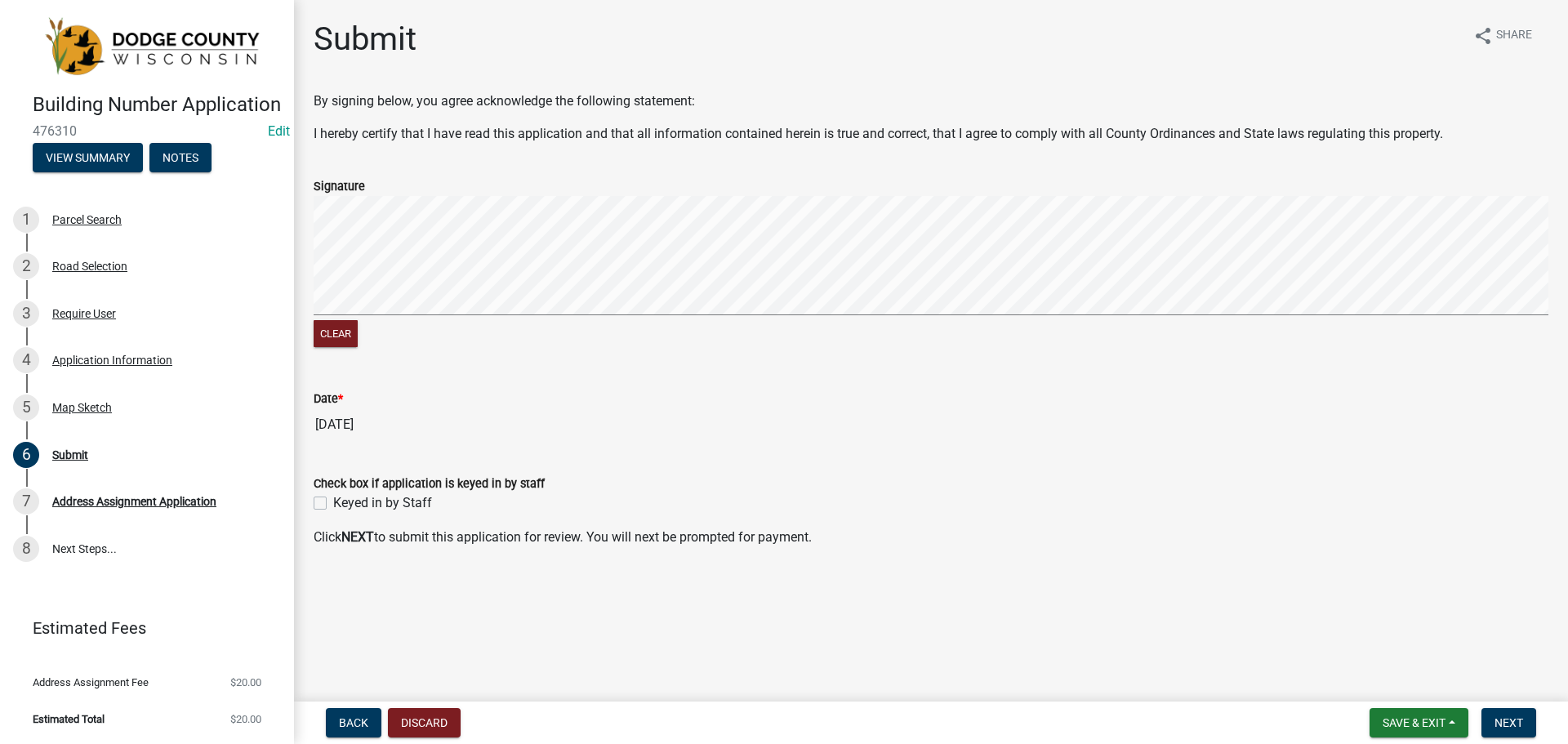
click at [325, 504] on div "Keyed in by Staff" at bounding box center [932, 503] width 1235 height 20
click at [334, 508] on label "Keyed in by Staff" at bounding box center [383, 503] width 99 height 20
click at [334, 503] on input "Keyed in by Staff" at bounding box center [339, 498] width 10 height 10
checkbox input "true"
click at [1518, 720] on span "Next" at bounding box center [1509, 722] width 29 height 13
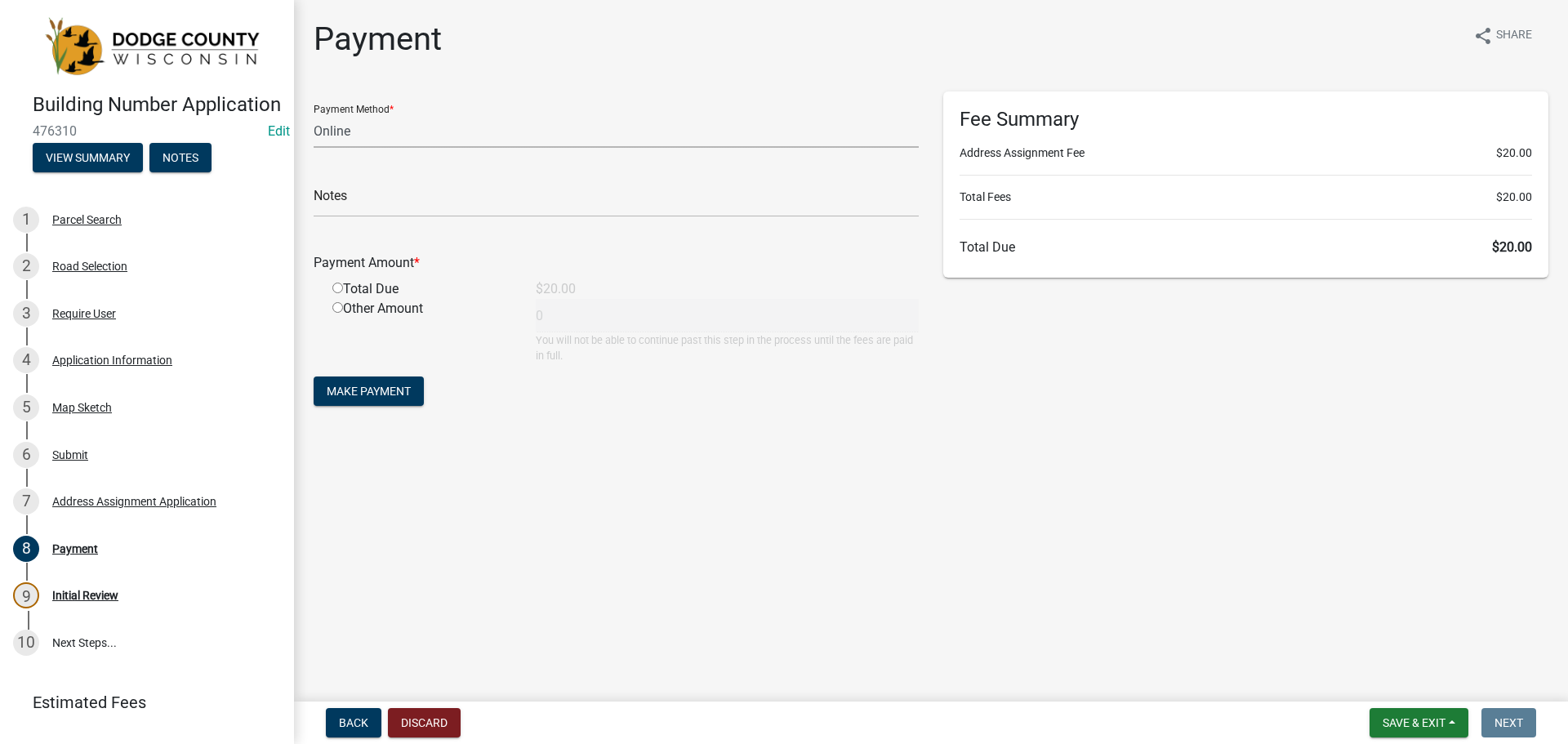
click at [356, 139] on select "Credit Card POS Check Cash Online" at bounding box center [616, 130] width 605 height 33
select select "1: 0"
click at [314, 114] on select "Credit Card POS Check Cash Online" at bounding box center [616, 130] width 605 height 33
click at [351, 202] on input "text" at bounding box center [616, 200] width 605 height 33
type input "2064"
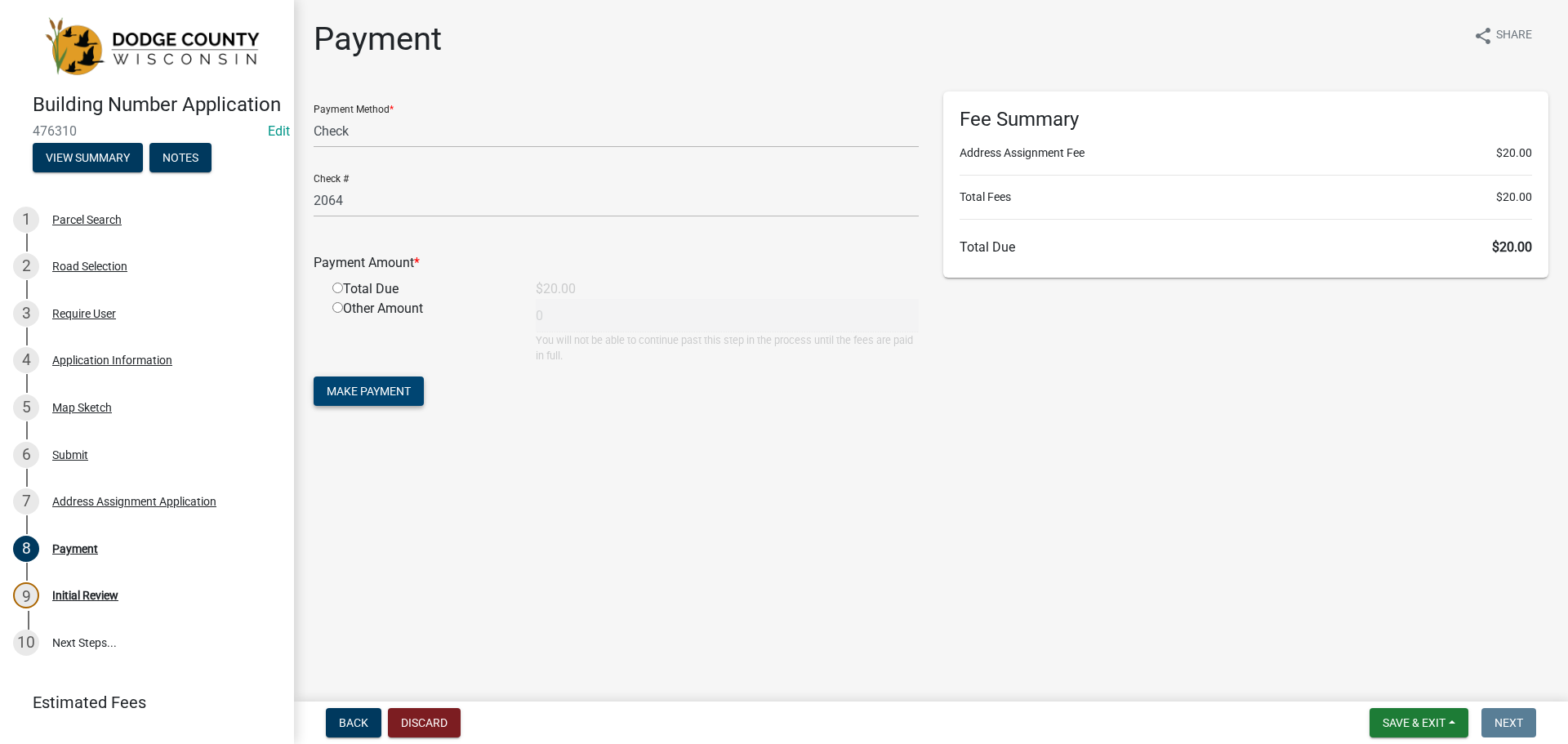
drag, startPoint x: 393, startPoint y: 384, endPoint x: 365, endPoint y: 292, distance: 96.2
click at [408, 317] on form "Payment Method * Credit Card POS Check Cash Online Check # 2064 Payment Amount …" at bounding box center [616, 251] width 605 height 318
click at [341, 286] on input "radio" at bounding box center [338, 287] width 10 height 10
radio input "true"
type input "20"
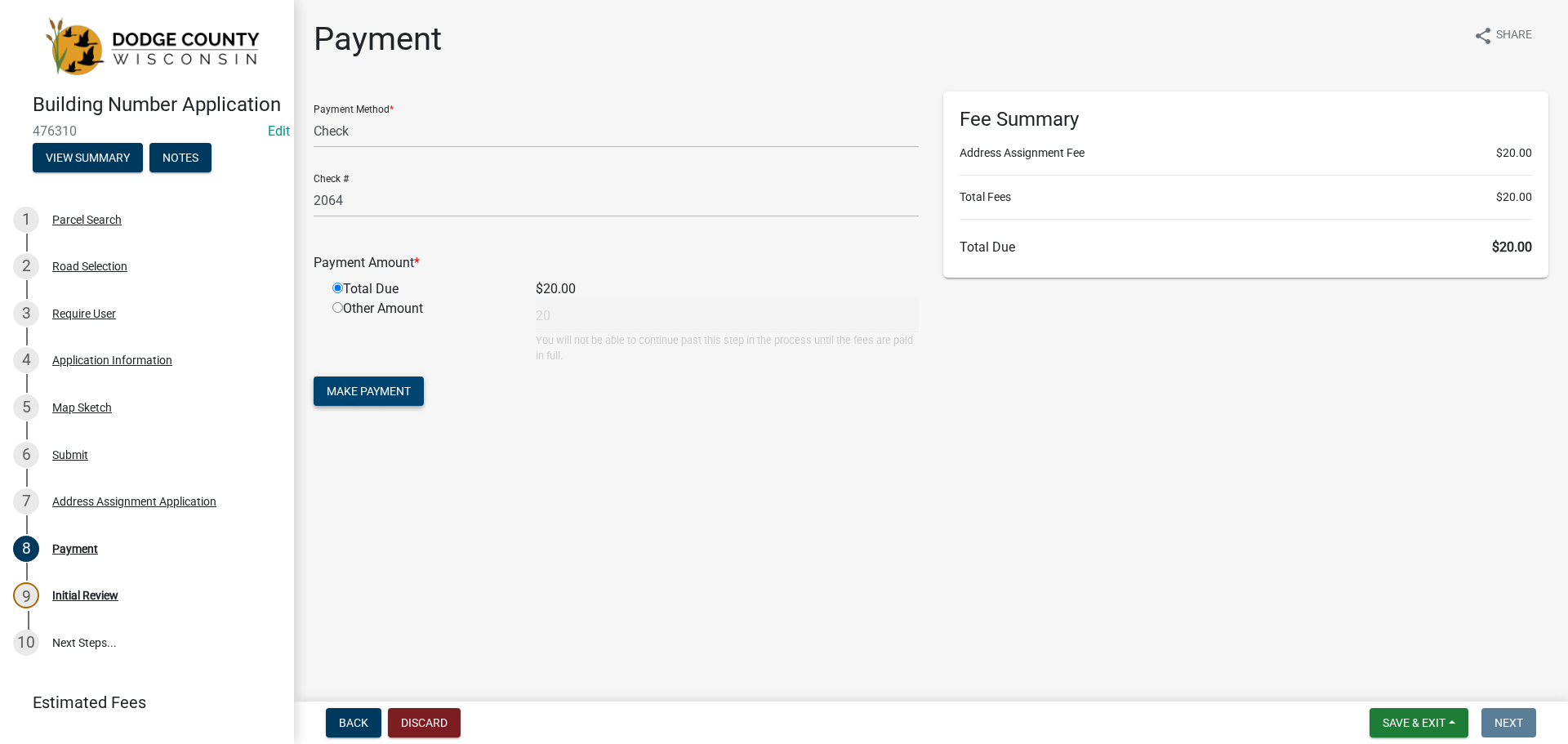
click at [364, 397] on span "Make Payment" at bounding box center [368, 390] width 84 height 13
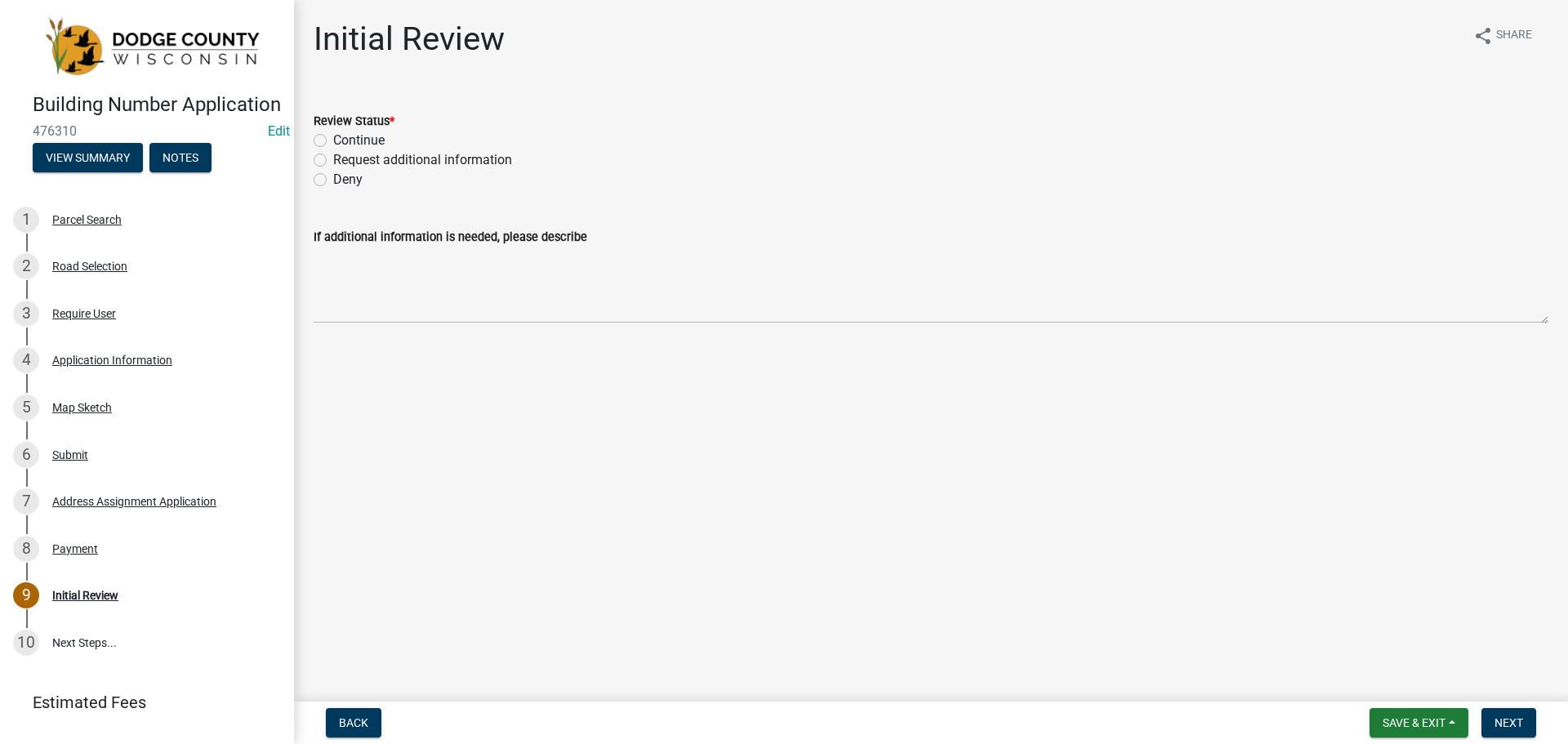
click at [334, 144] on label "Continue" at bounding box center [359, 140] width 51 height 20
click at [334, 141] on input "Continue" at bounding box center [339, 136] width 10 height 10
radio input "true"
click at [1535, 721] on button "Next" at bounding box center [1509, 722] width 54 height 30
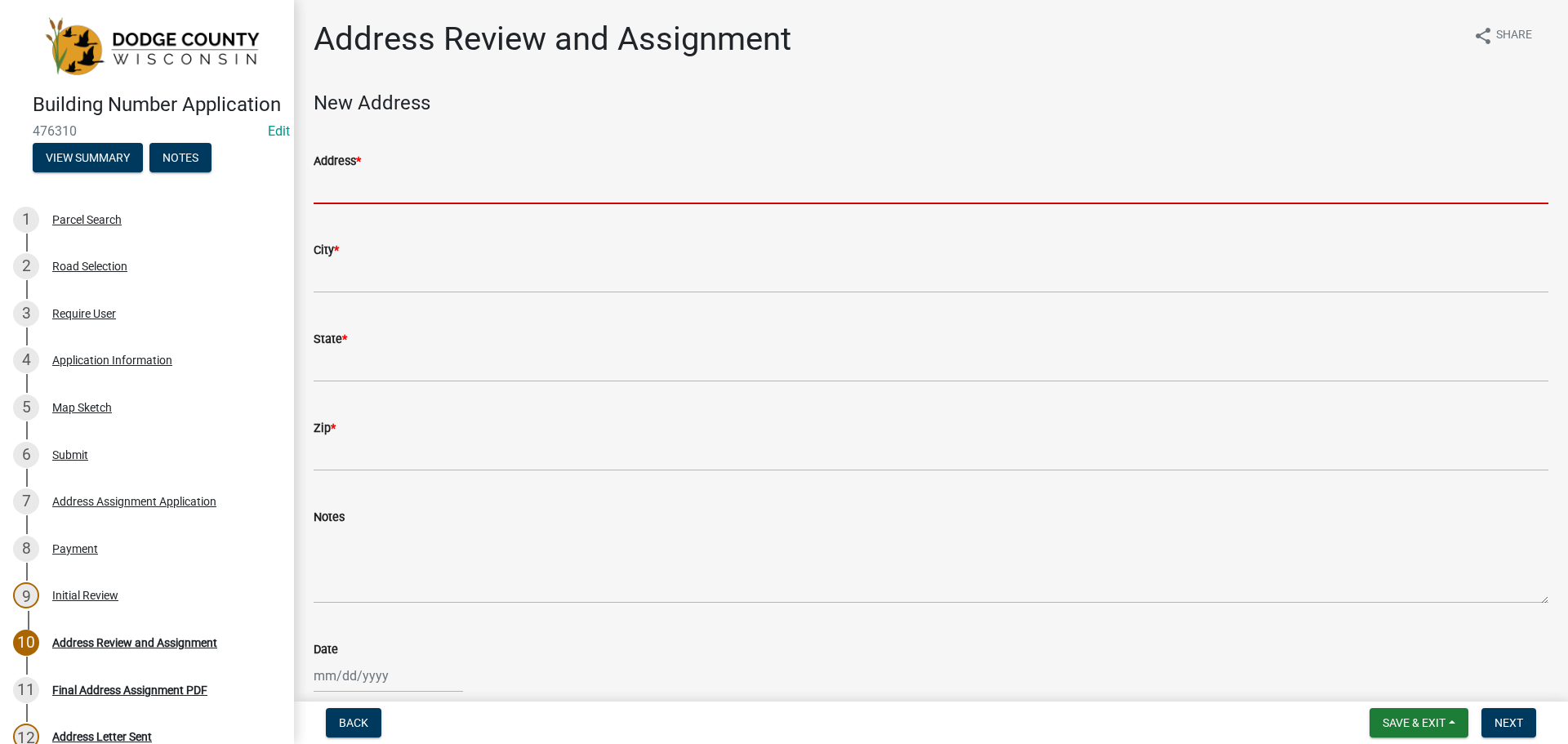
click at [355, 190] on input "Address *" at bounding box center [932, 187] width 1235 height 33
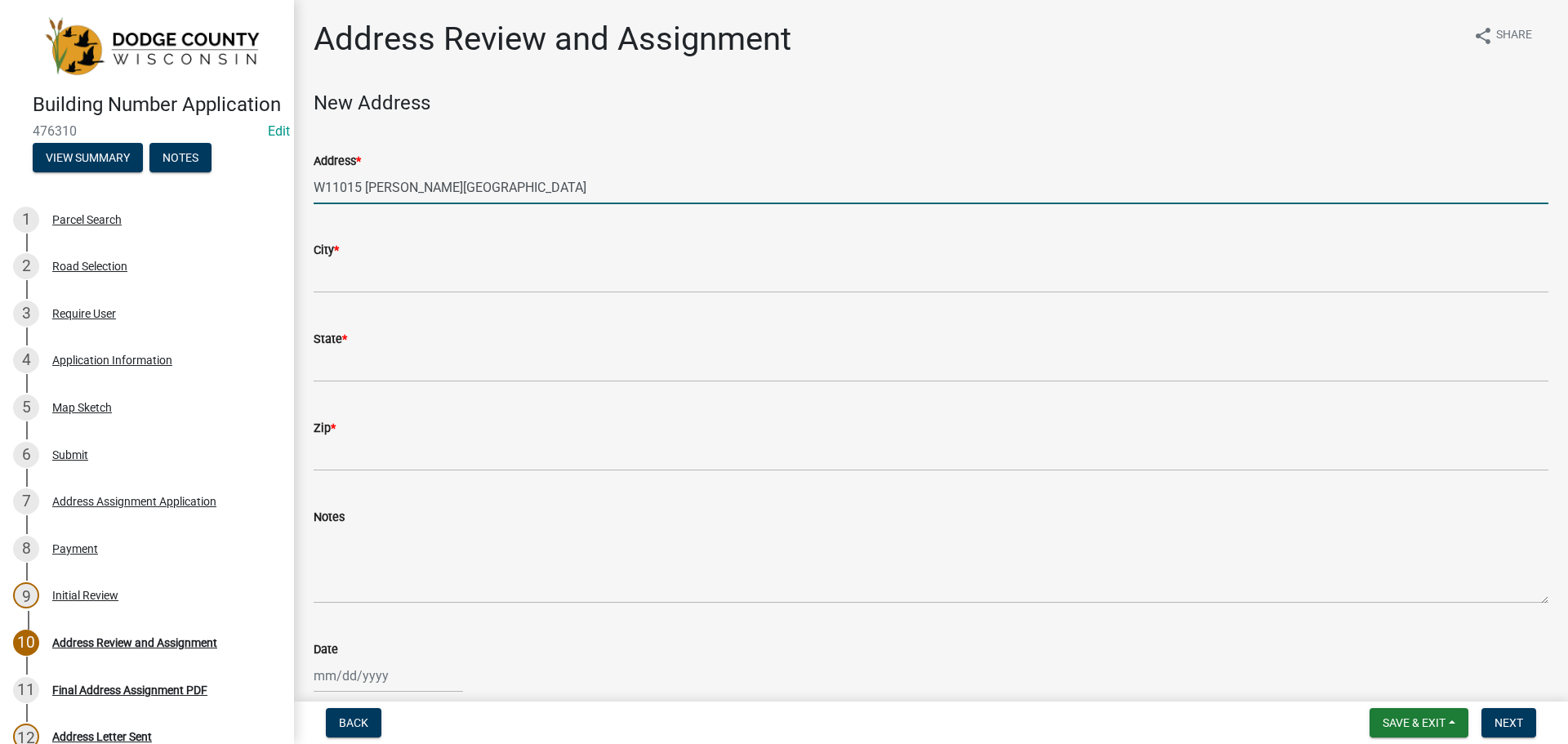
type input "W11015 [PERSON_NAME][GEOGRAPHIC_DATA]"
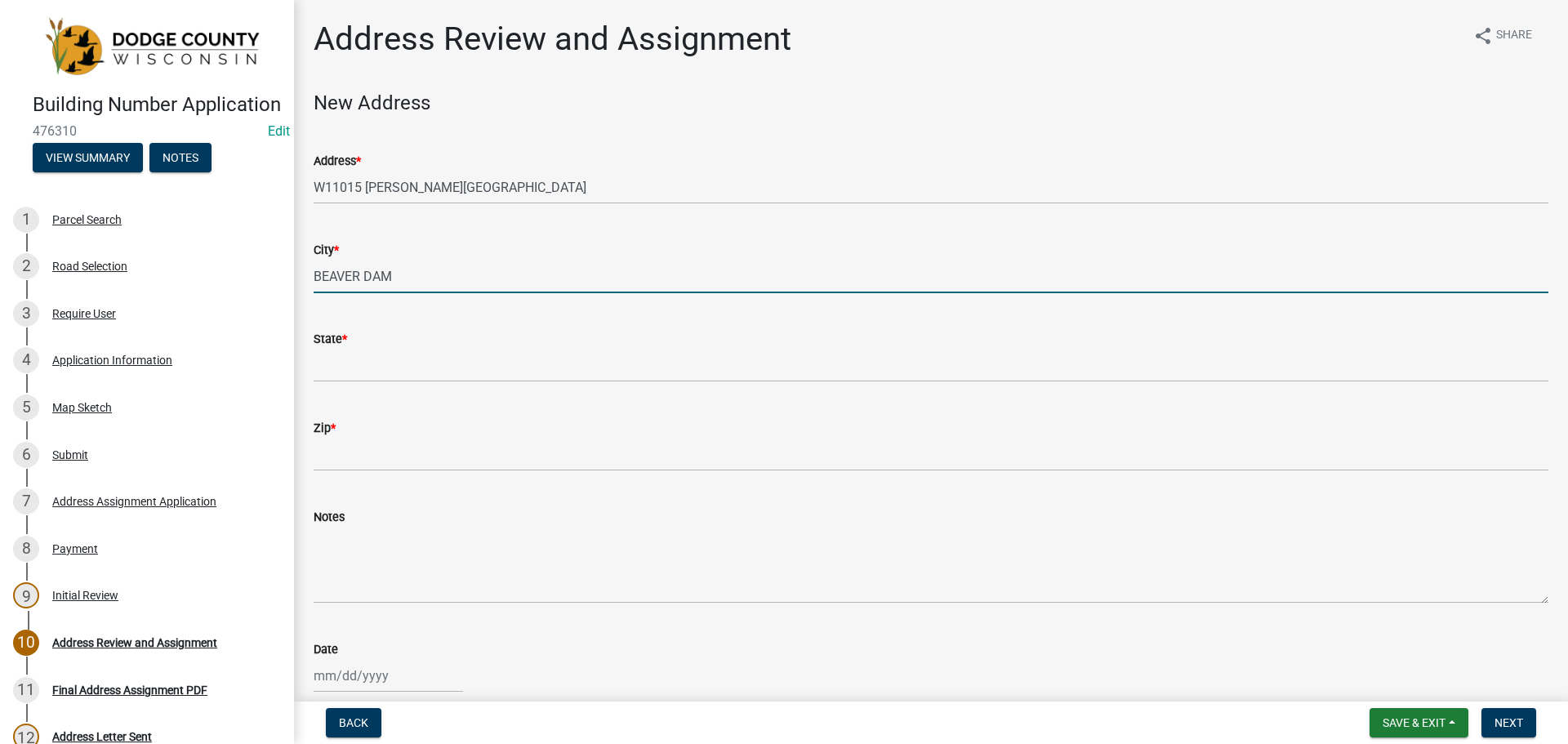
type input "BEAVER DAM"
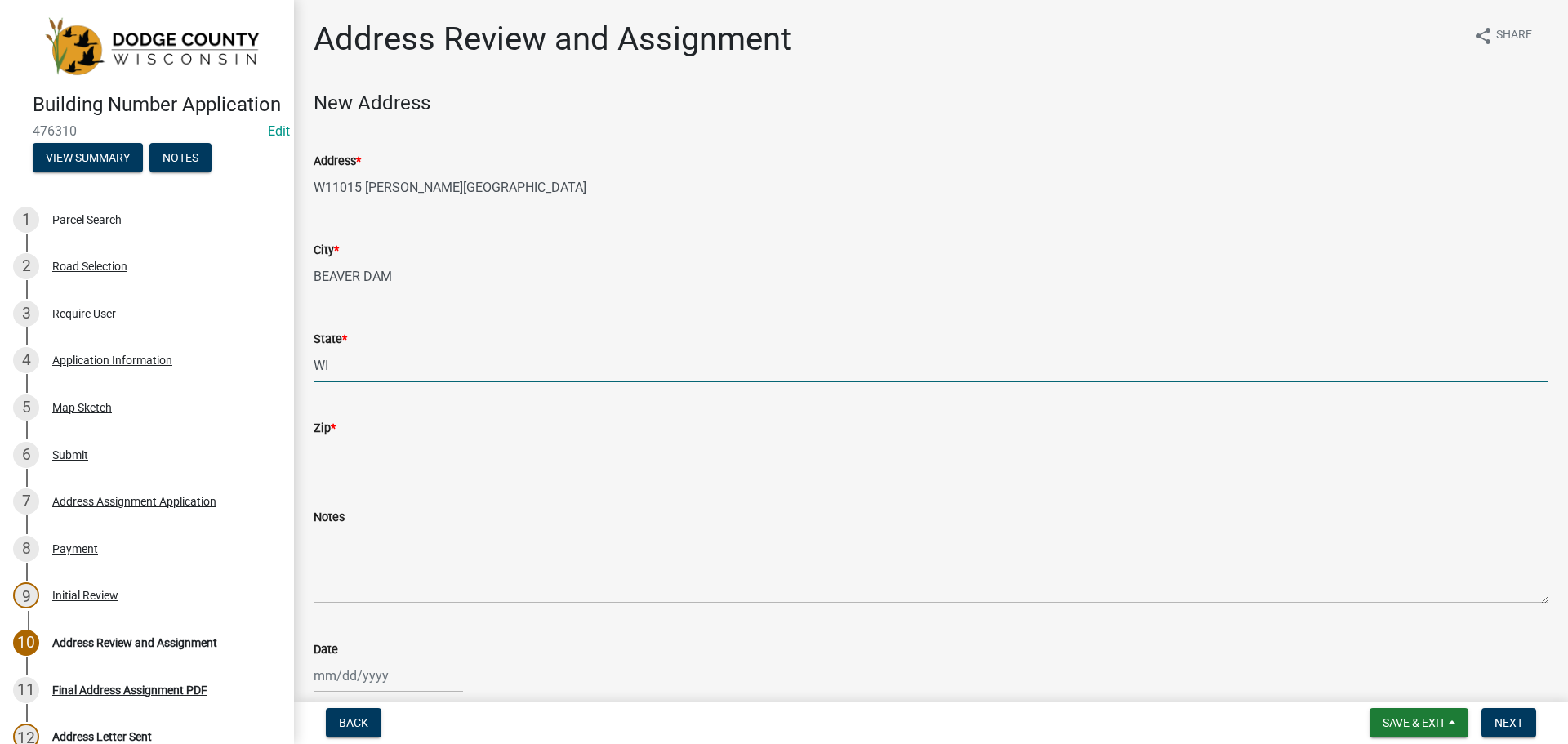
type input "WI"
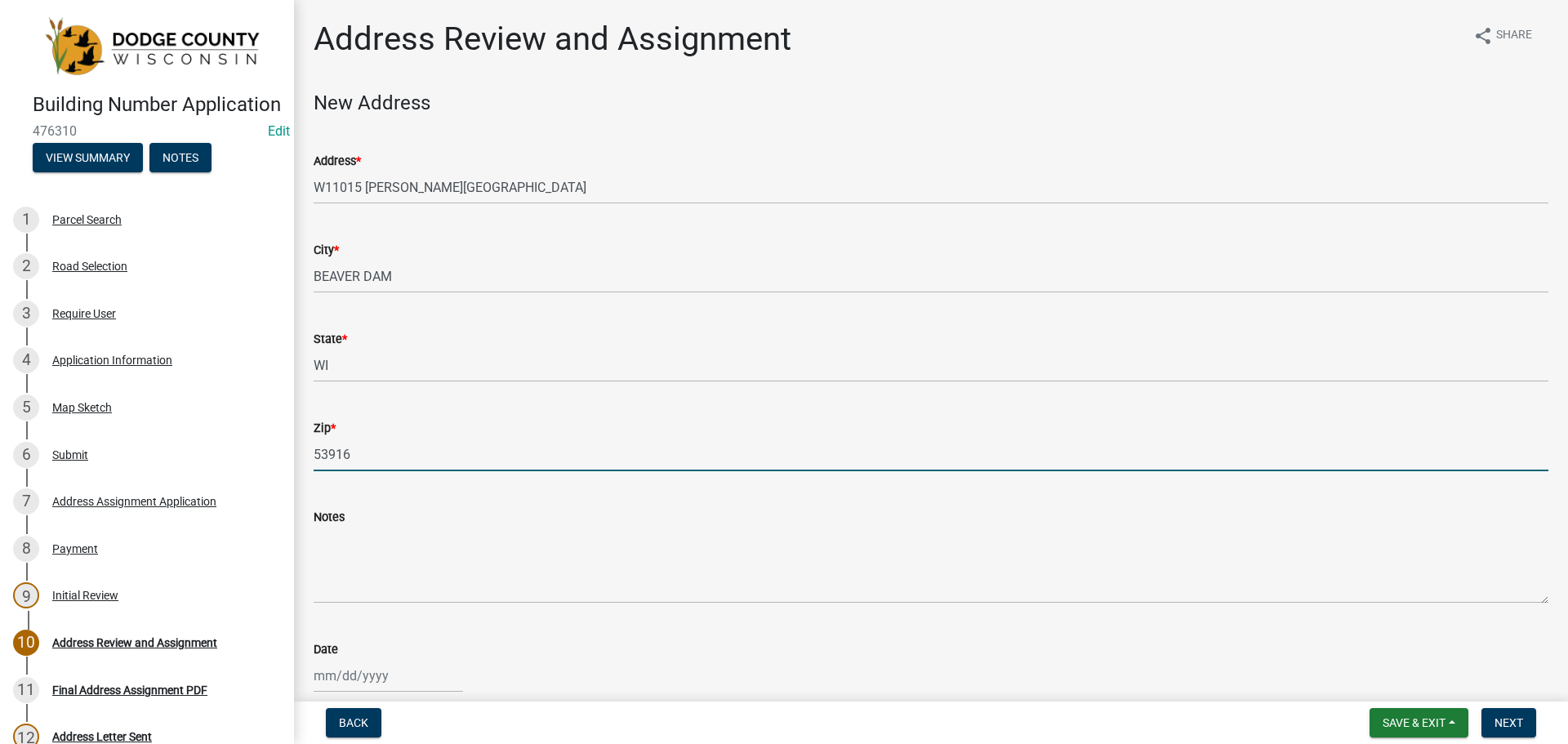
type input "53916"
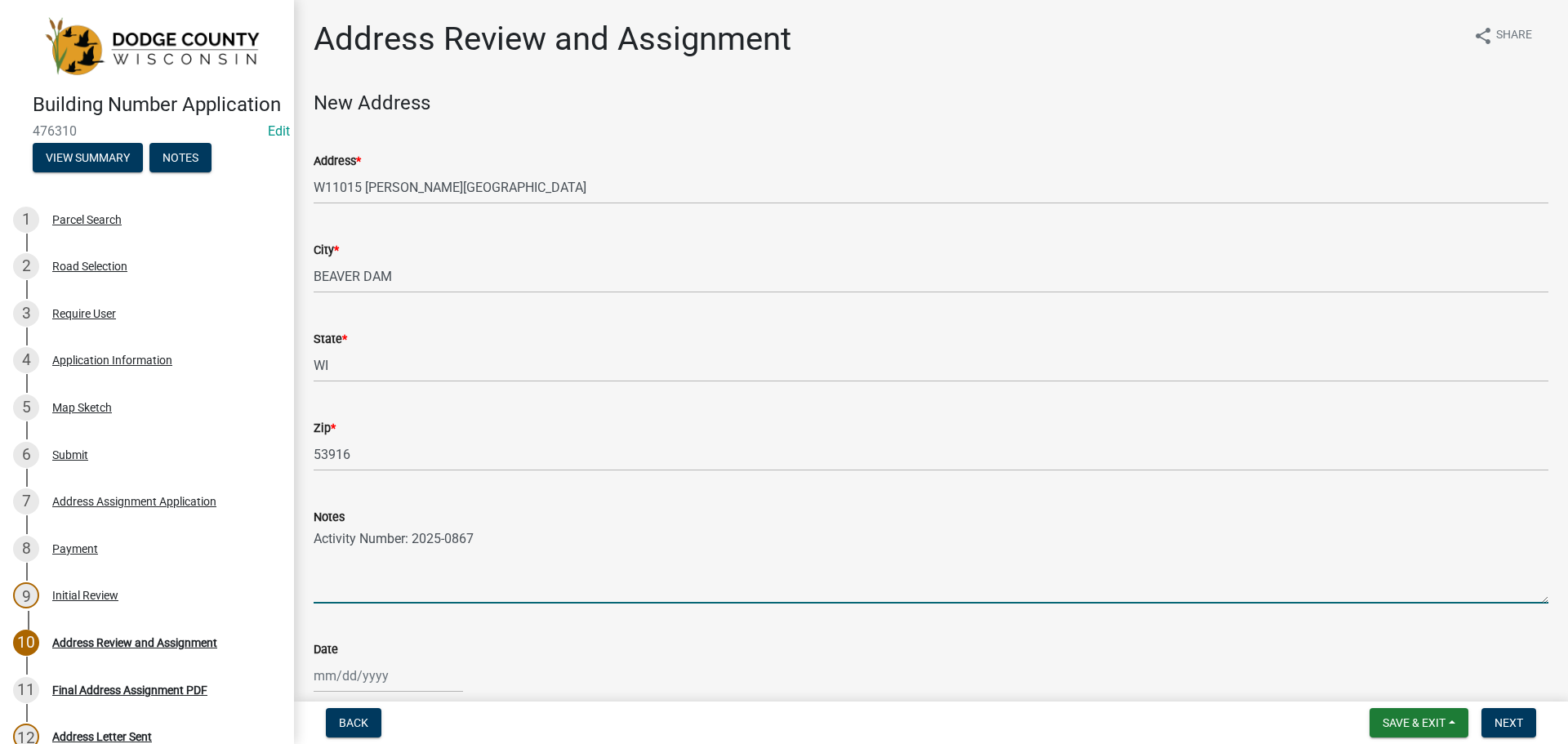
type textarea "Activity Number: 2025-0867"
select select "9"
select select "2025"
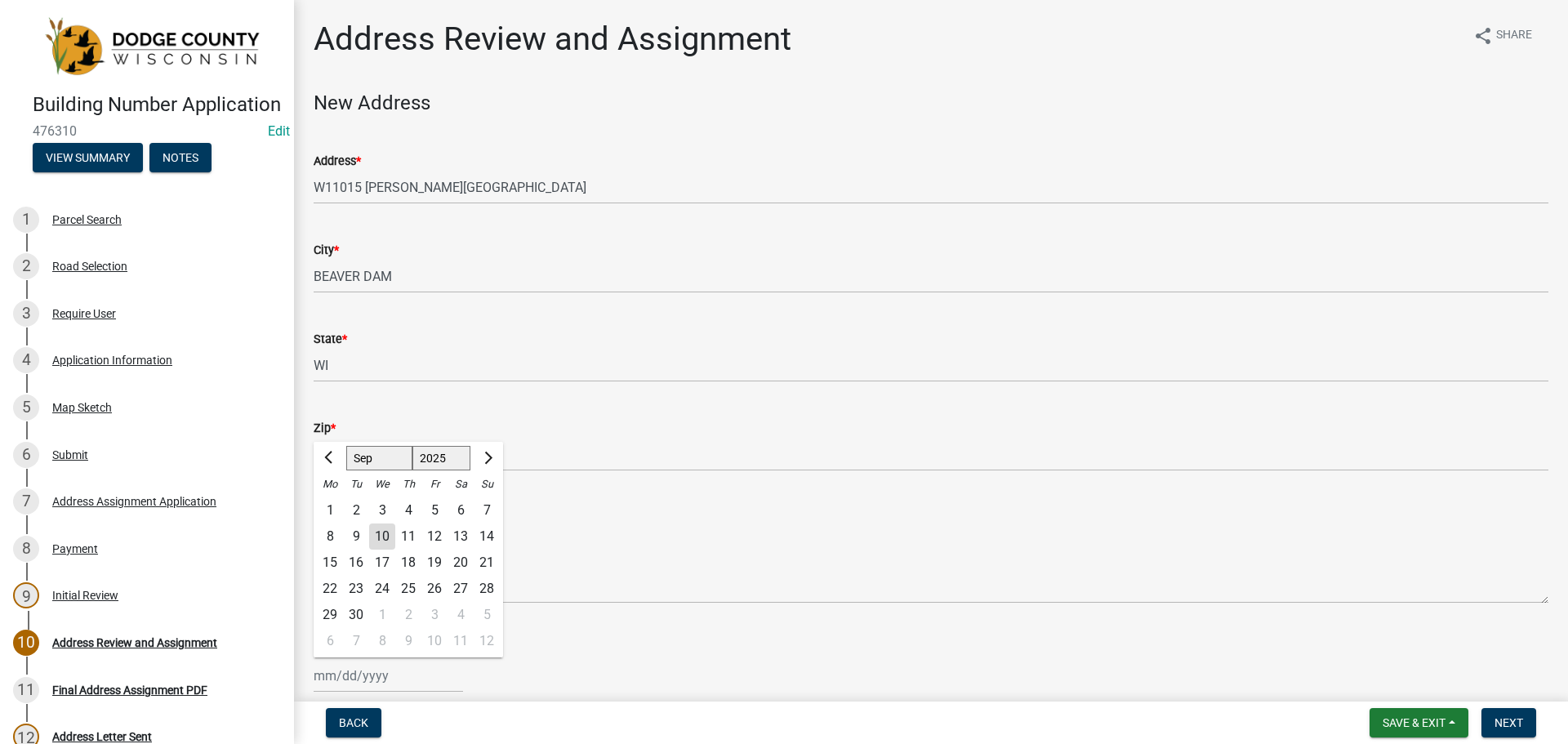
click at [677, 650] on div "Date" at bounding box center [932, 649] width 1235 height 20
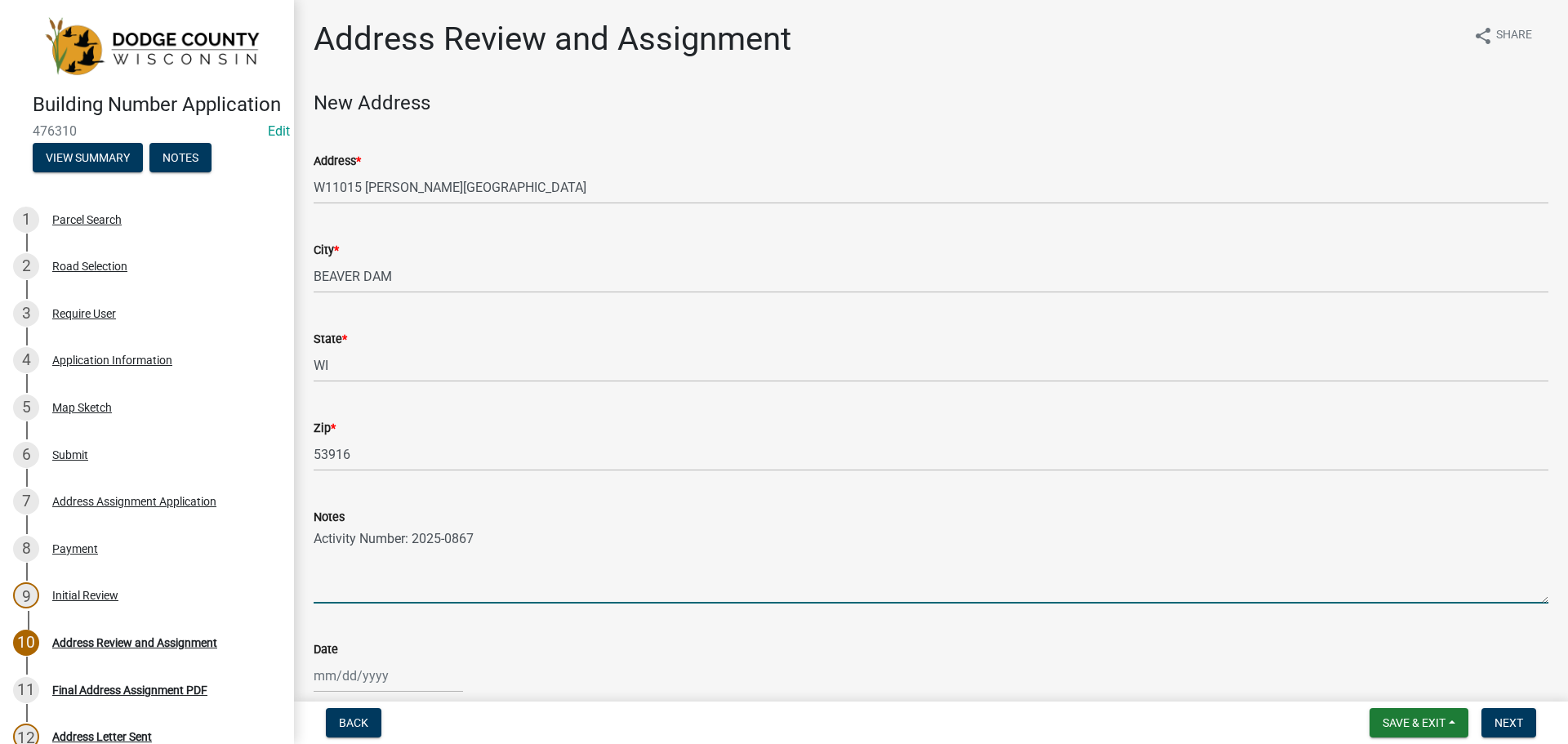
click at [340, 556] on textarea "Activity Number: 2025-0867" at bounding box center [932, 565] width 1235 height 77
click at [482, 538] on textarea "Activity Number: 2025-0867" at bounding box center [932, 565] width 1235 height 77
type textarea "Activity Number: 2025-0867 Paid with check # 2064"
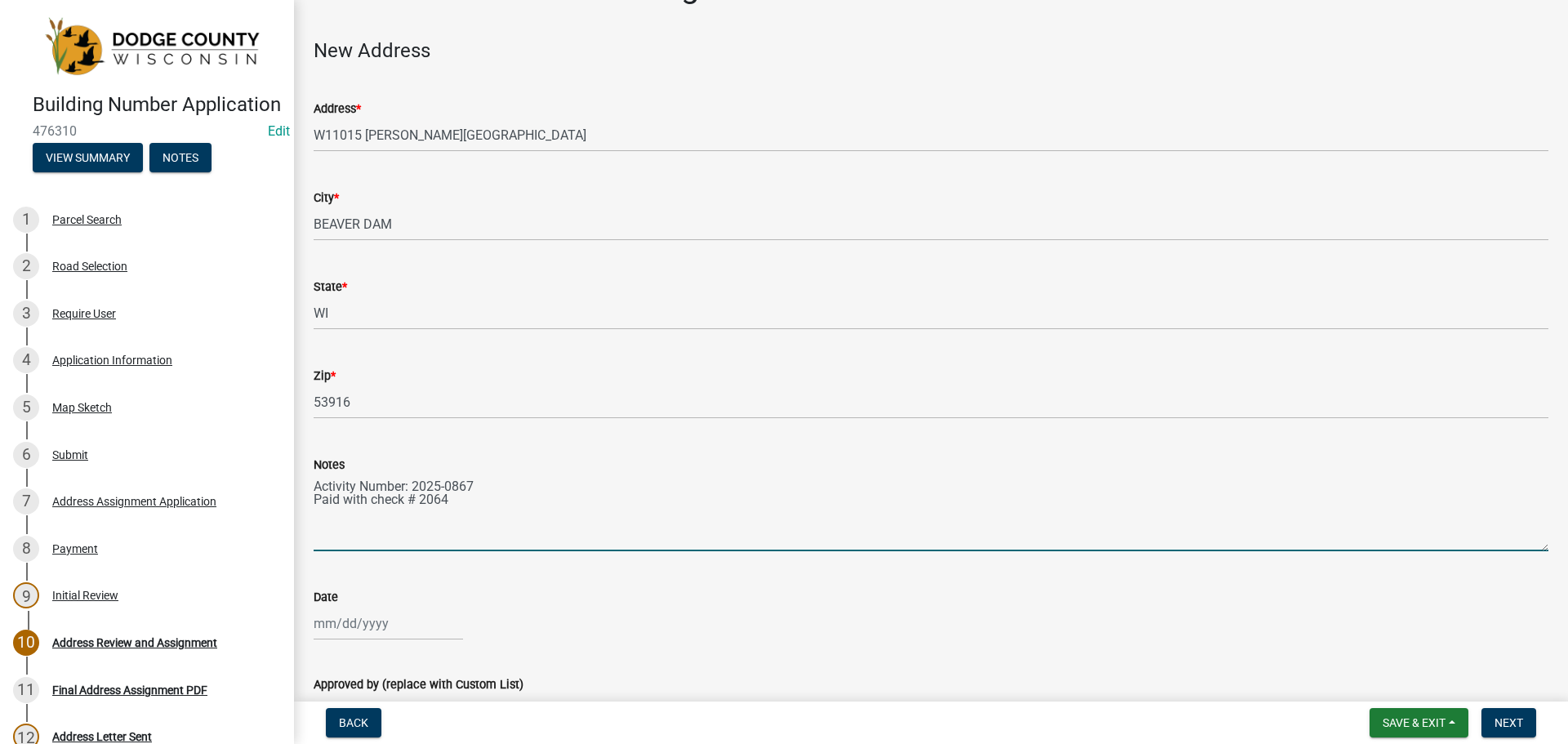
scroll to position [82, 0]
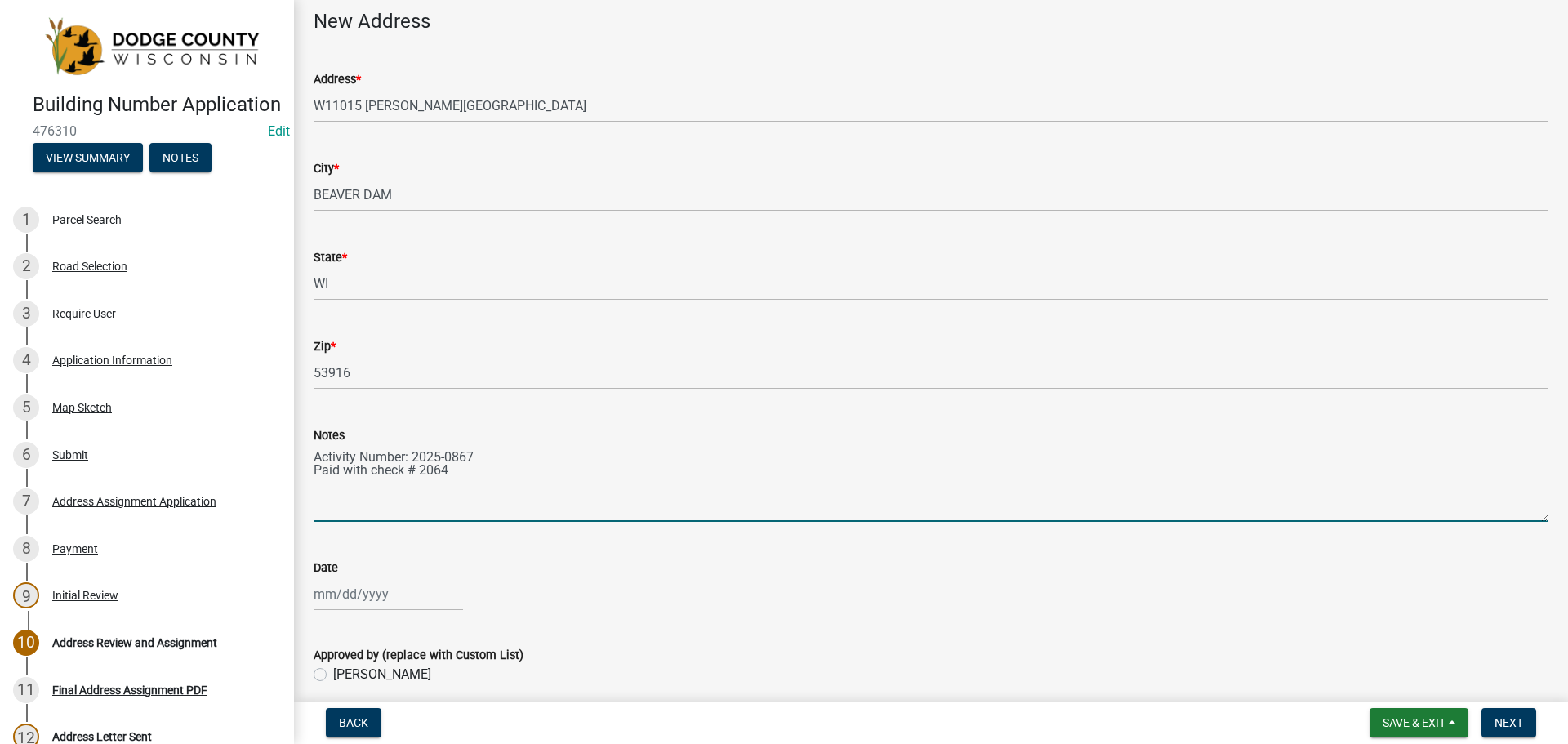
select select "9"
select select "2025"
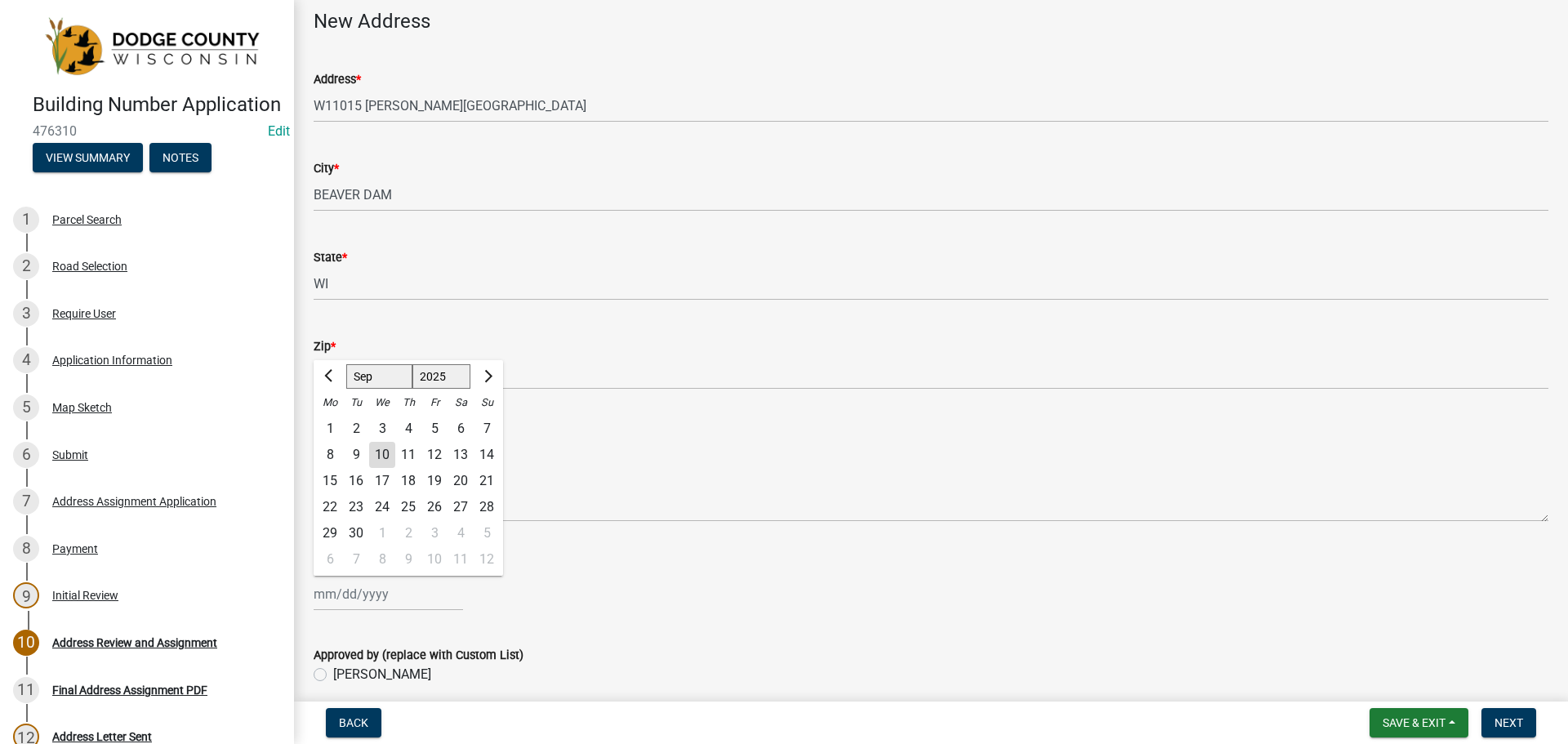
click at [342, 599] on div "[PERSON_NAME] Feb Mar Apr [PERSON_NAME][DATE] Oct Nov [DATE] 1526 1527 1528 152…" at bounding box center [389, 593] width 150 height 33
click at [385, 458] on div "10" at bounding box center [382, 454] width 26 height 26
type input "[DATE]"
click at [334, 673] on label "[PERSON_NAME]" at bounding box center [382, 674] width 98 height 20
click at [334, 673] on input "[PERSON_NAME]" at bounding box center [339, 670] width 10 height 10
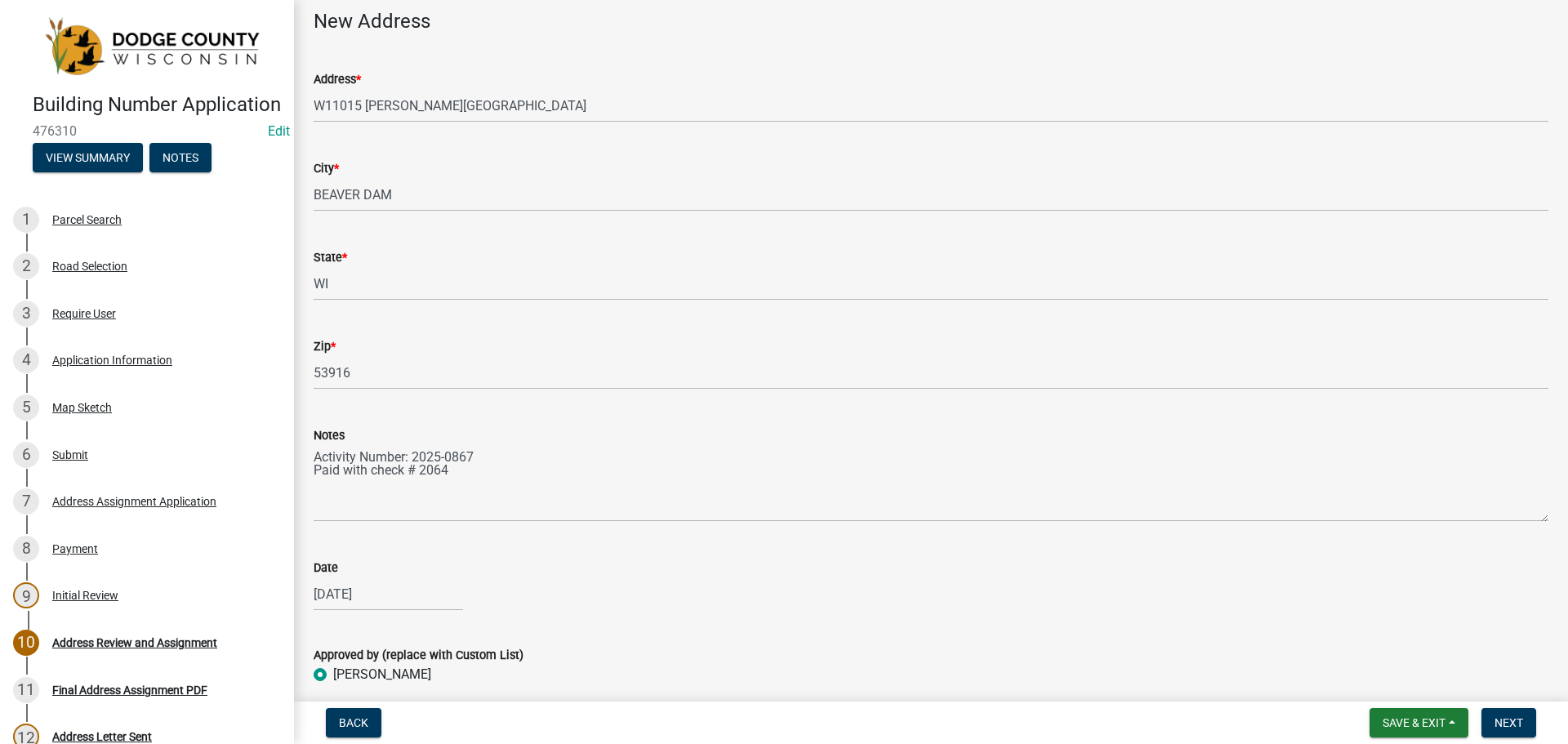
radio input "true"
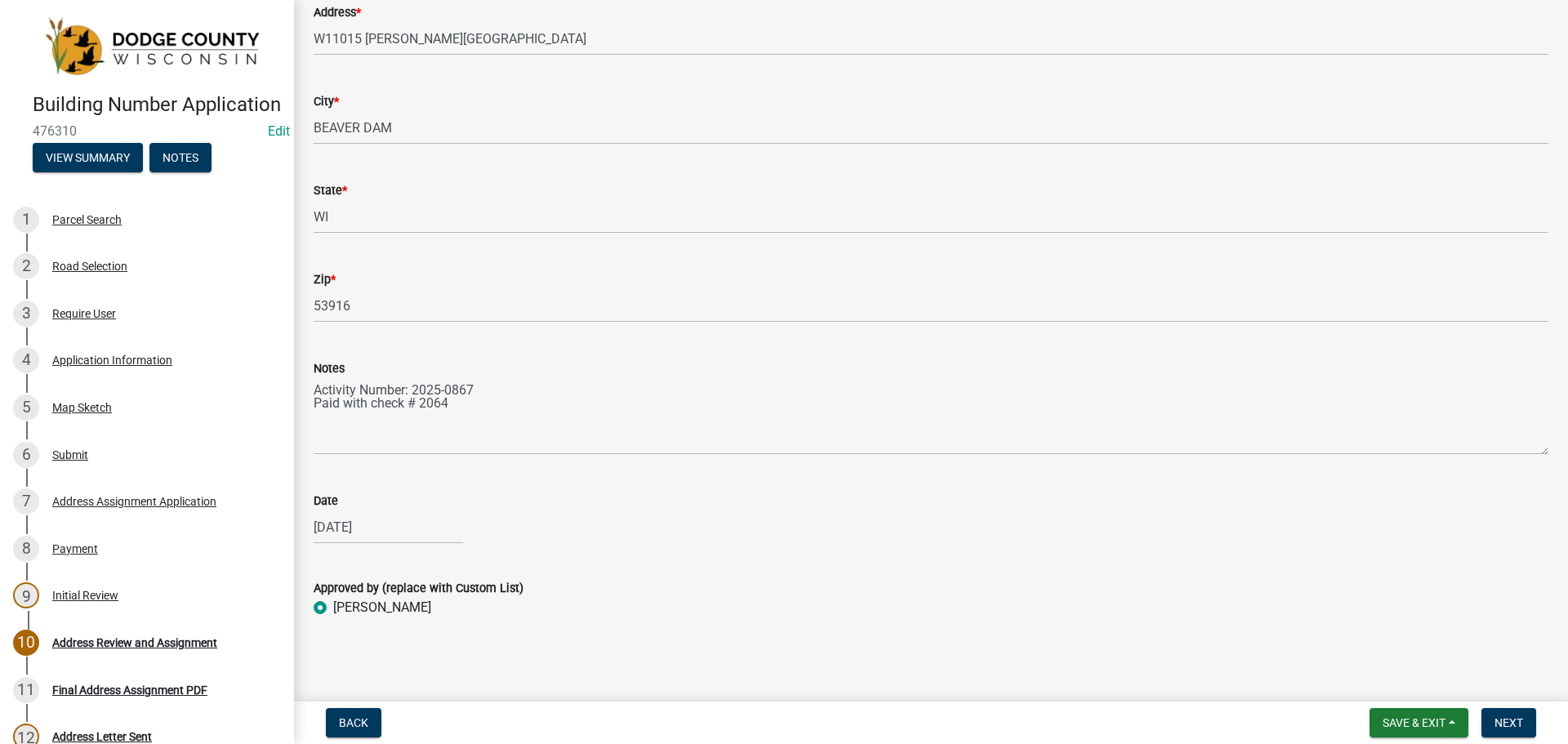
scroll to position [150, 0]
drag, startPoint x: 1519, startPoint y: 718, endPoint x: 986, endPoint y: 464, distance: 590.4
click at [986, 464] on wm-app "Building Number Application 476310 Edit View Summary Notes 1 Parcel Search 2 Ro…" at bounding box center [784, 372] width 1568 height 744
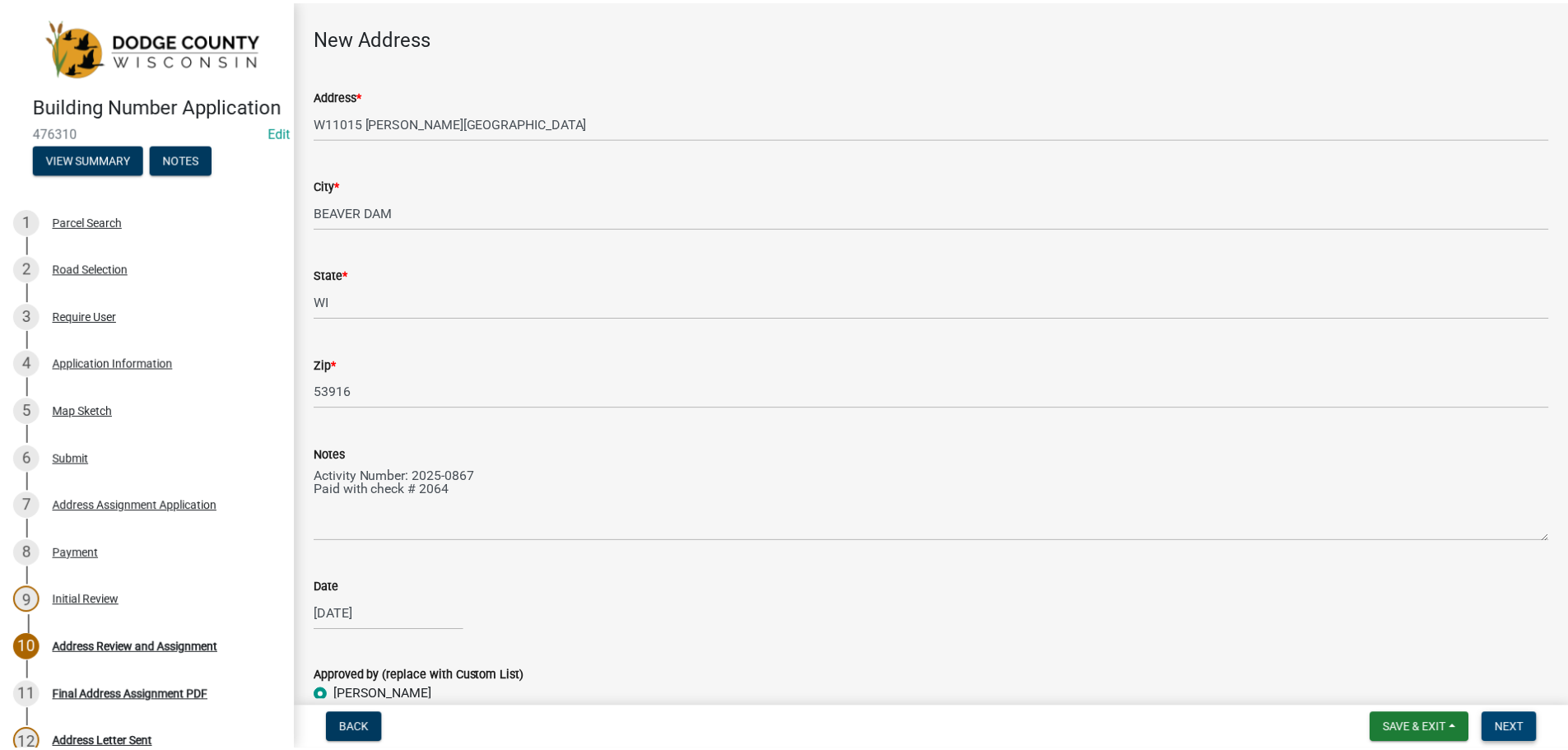
scroll to position [0, 0]
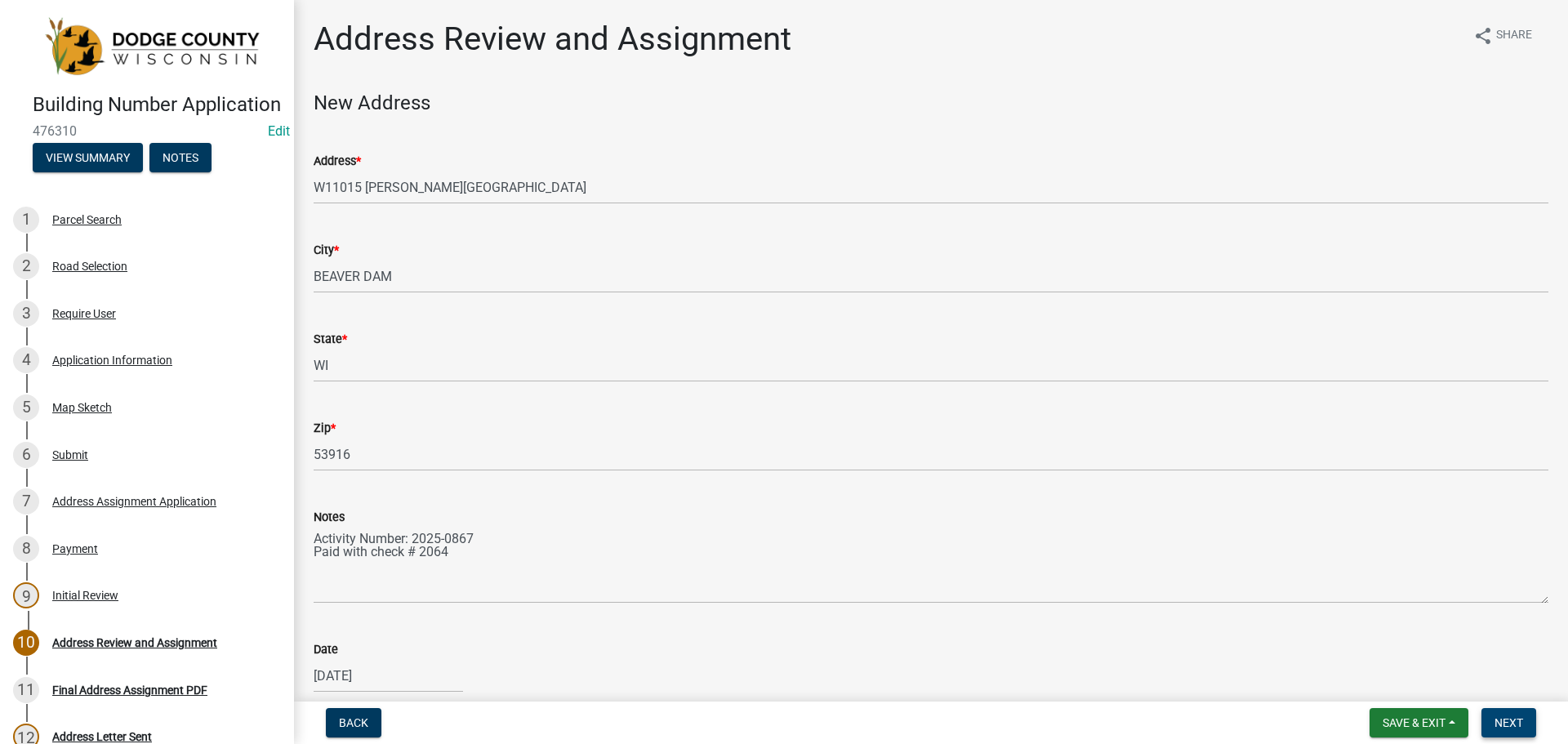
click at [1525, 722] on button "Next" at bounding box center [1509, 722] width 54 height 30
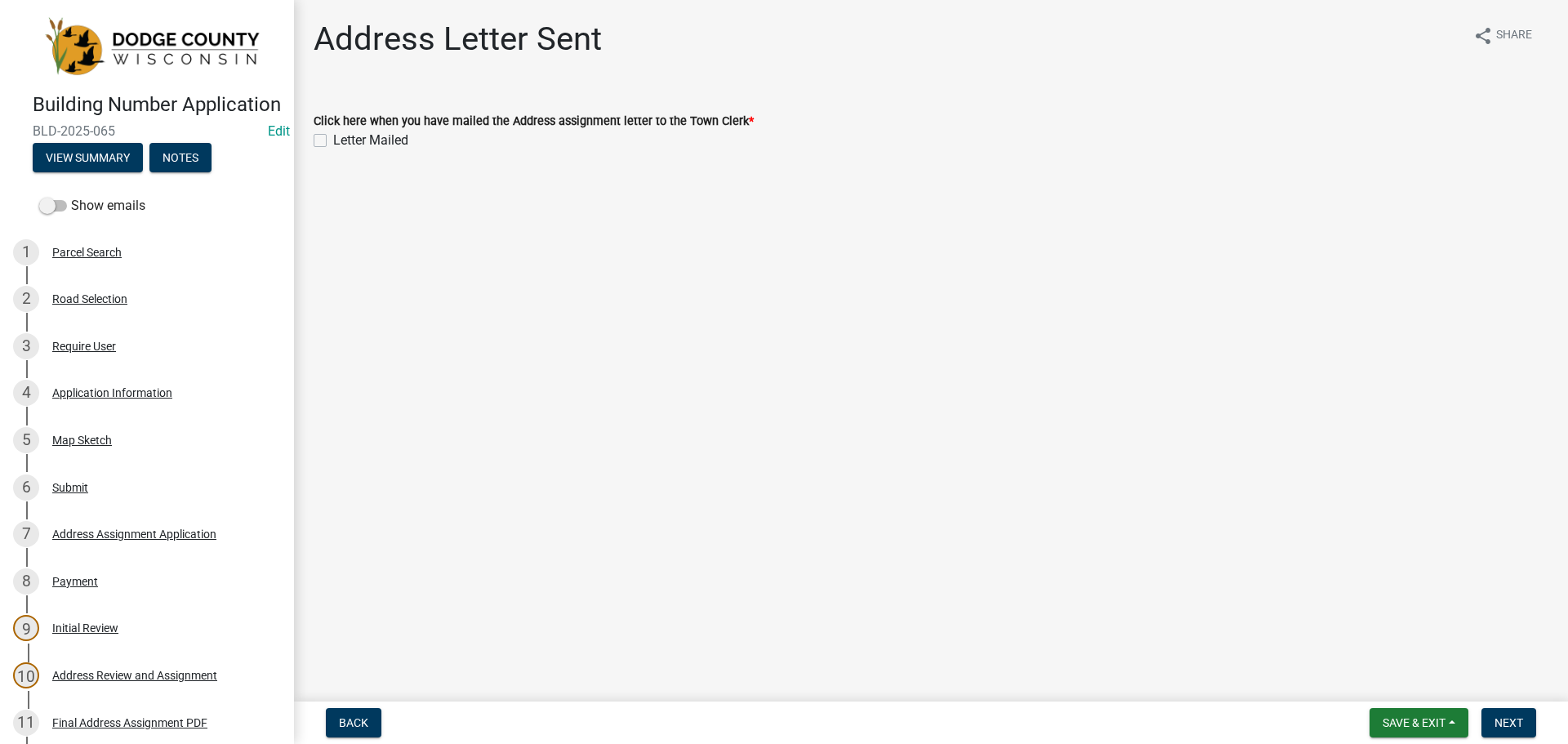
click at [334, 139] on label "Letter Mailed" at bounding box center [371, 140] width 75 height 20
click at [334, 139] on input "Letter Mailed" at bounding box center [339, 136] width 10 height 10
checkbox input "true"
click at [1508, 721] on span "Next" at bounding box center [1509, 722] width 29 height 13
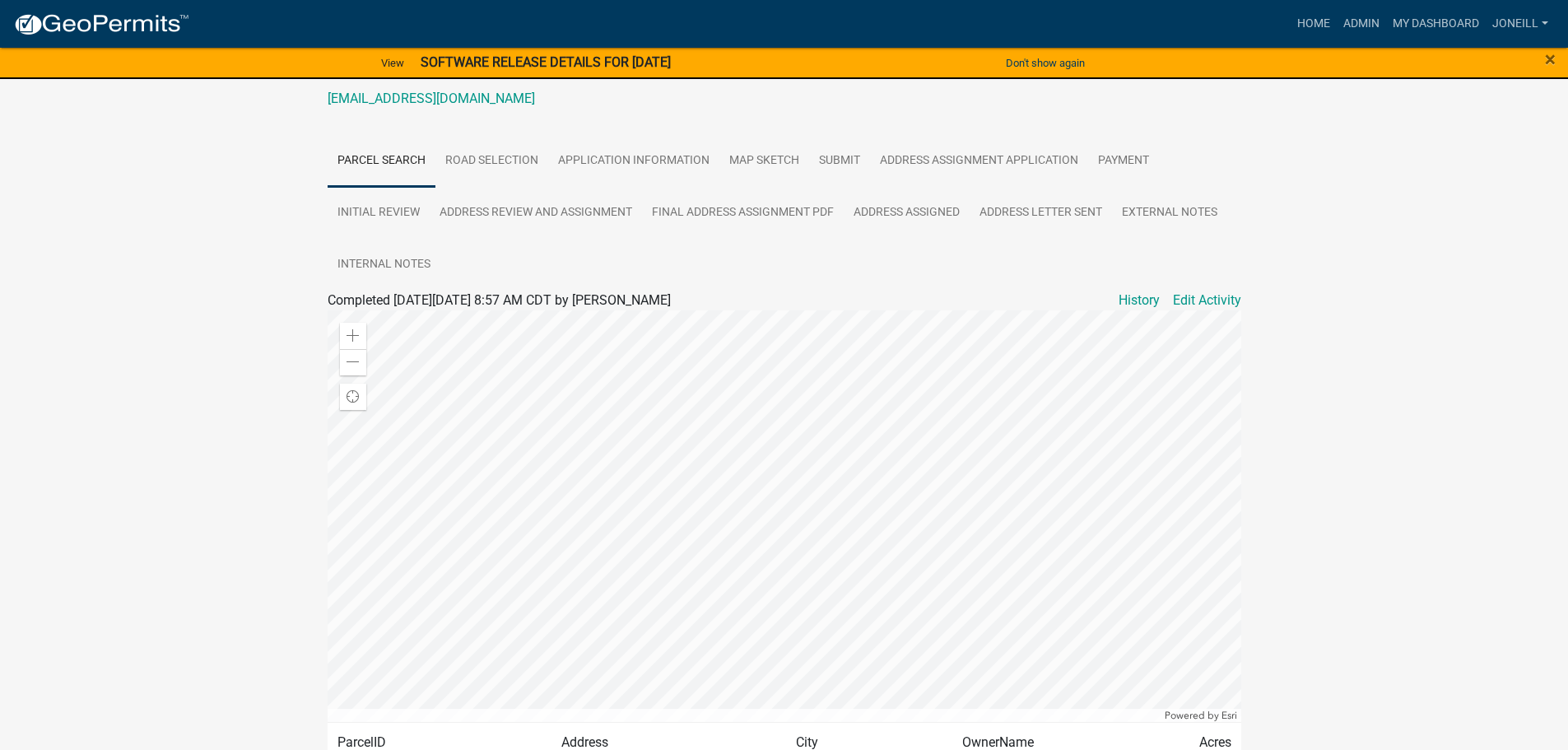
scroll to position [329, 0]
